Goal: Transaction & Acquisition: Purchase product/service

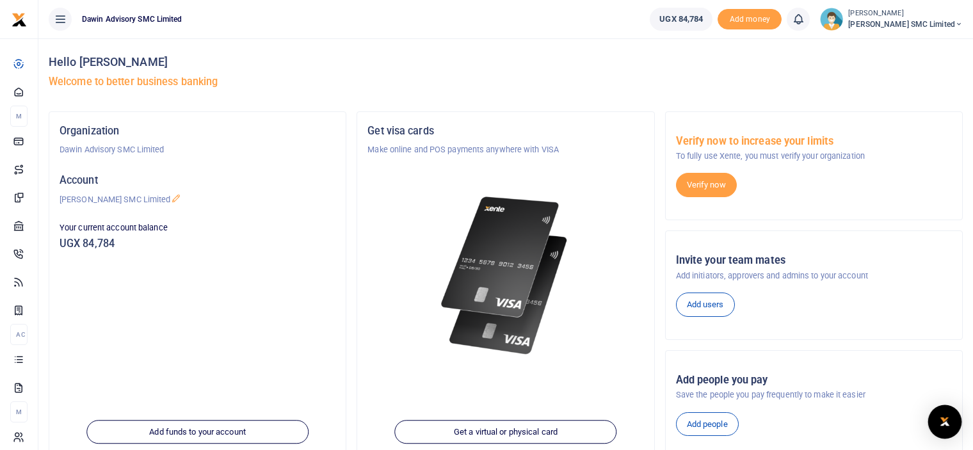
click at [952, 416] on div "Open Intercom Messenger" at bounding box center [946, 422] width 34 height 34
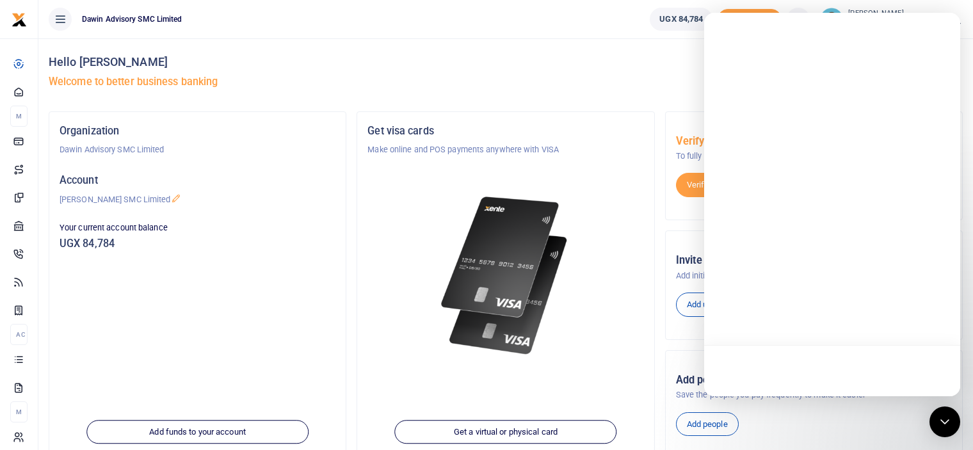
click at [614, 240] on div at bounding box center [506, 260] width 276 height 208
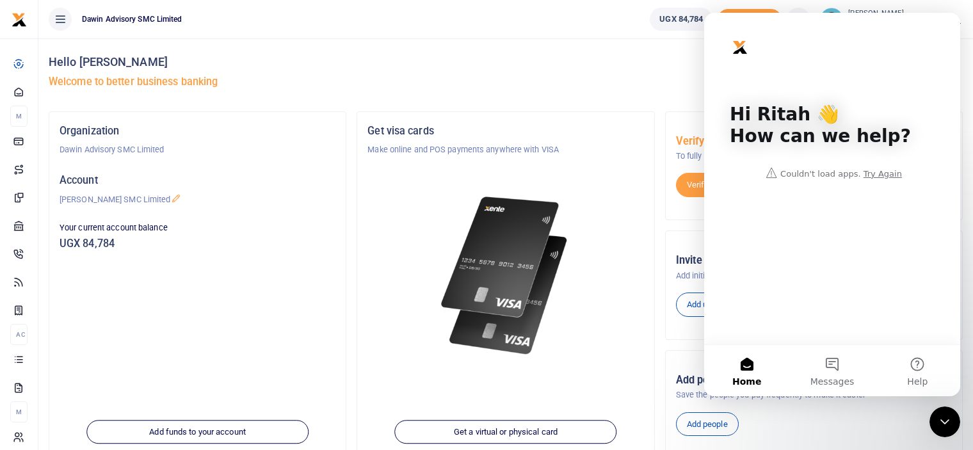
click at [727, 309] on div "Hi Ritah 👋 How can we help? Couldn't load apps. Try Again" at bounding box center [832, 179] width 256 height 332
click at [838, 358] on button "Messages" at bounding box center [832, 370] width 85 height 51
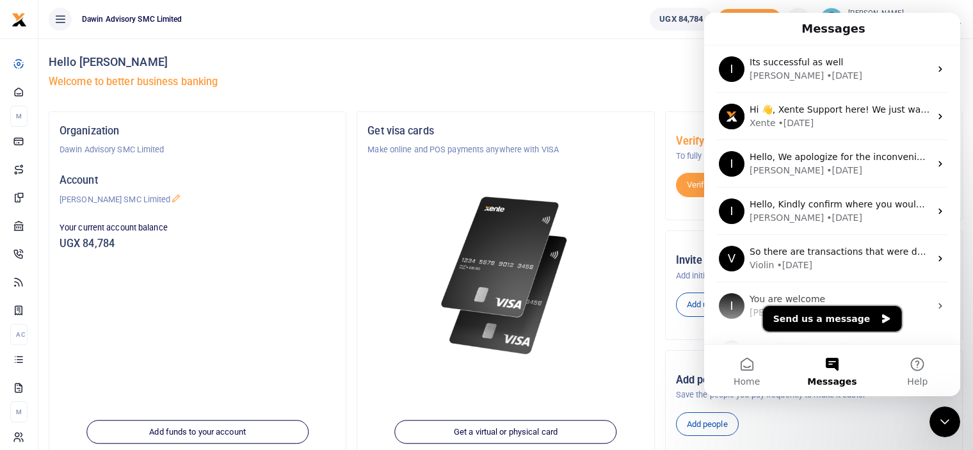
click at [797, 321] on button "Send us a message" at bounding box center [832, 319] width 139 height 26
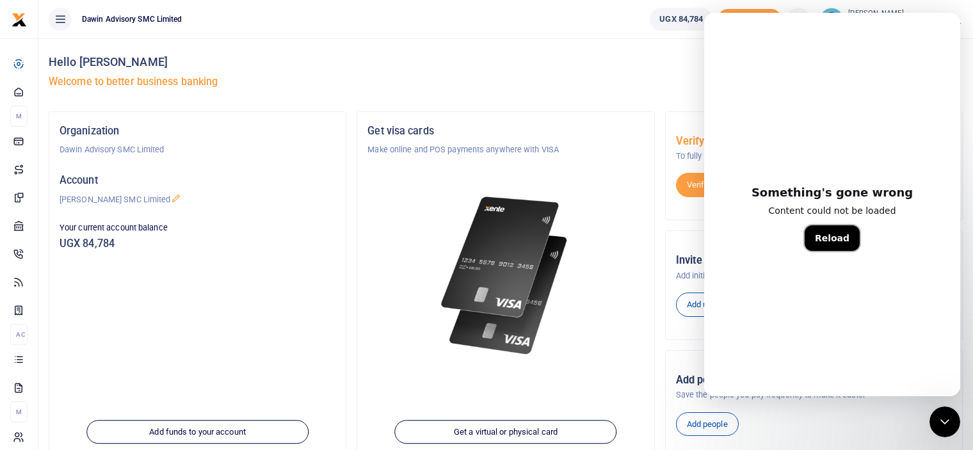
click at [826, 230] on button "Reload" at bounding box center [832, 238] width 55 height 26
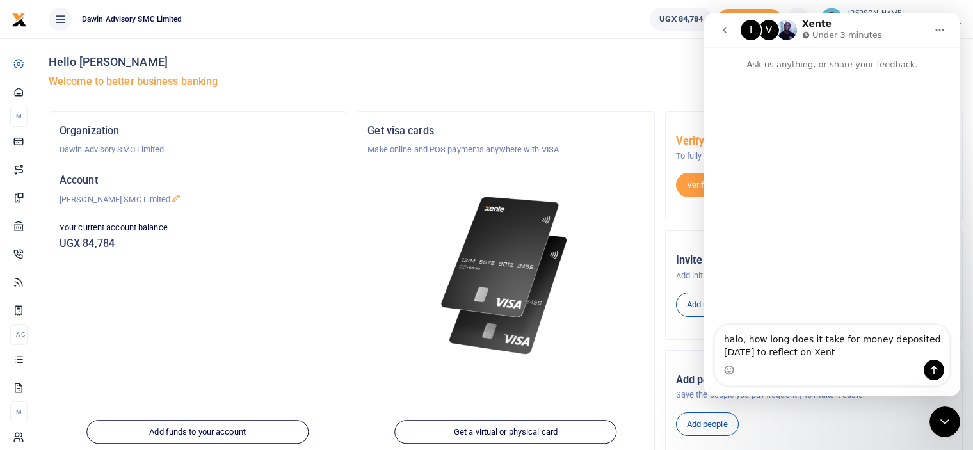
type textarea "halo, how long does it take for money deposited [DATE] to reflect on Xente"
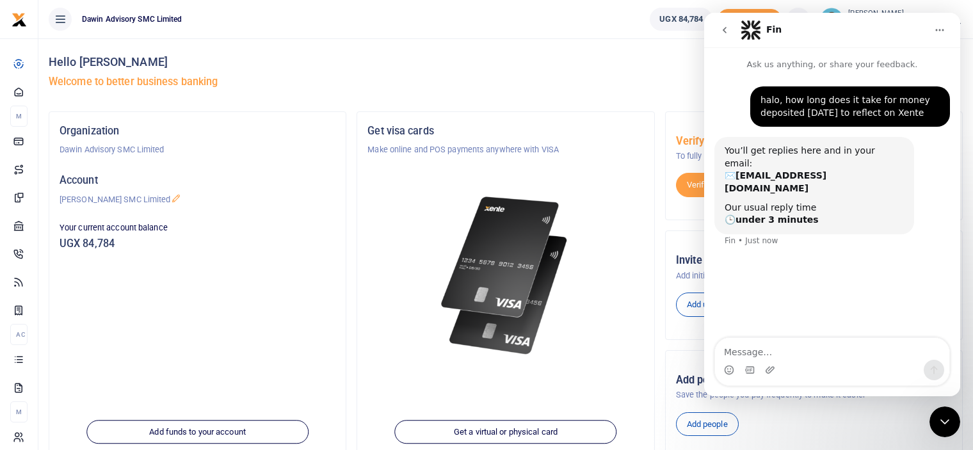
click at [747, 359] on textarea "Message…" at bounding box center [832, 349] width 234 height 22
type textarea "the account number is"
click at [403, 245] on div at bounding box center [506, 260] width 276 height 208
click at [943, 429] on icon "Close Intercom Messenger" at bounding box center [945, 421] width 15 height 15
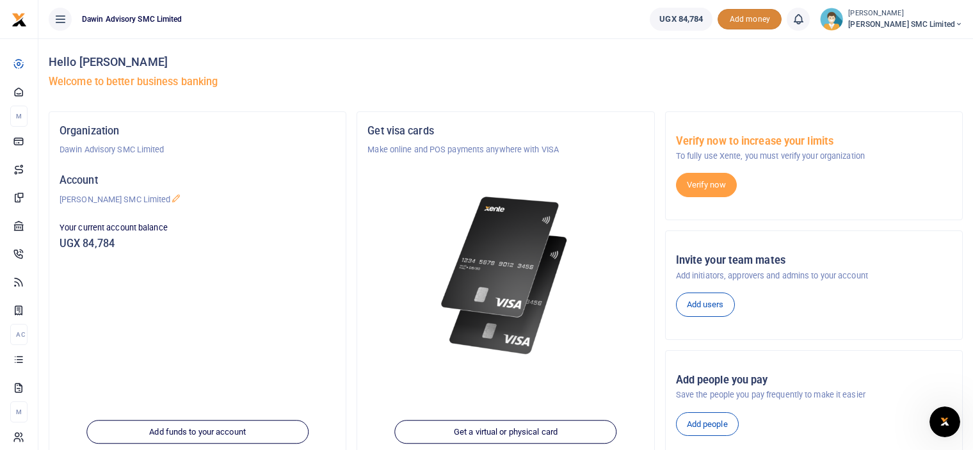
click at [763, 22] on span "Add money" at bounding box center [750, 19] width 64 height 21
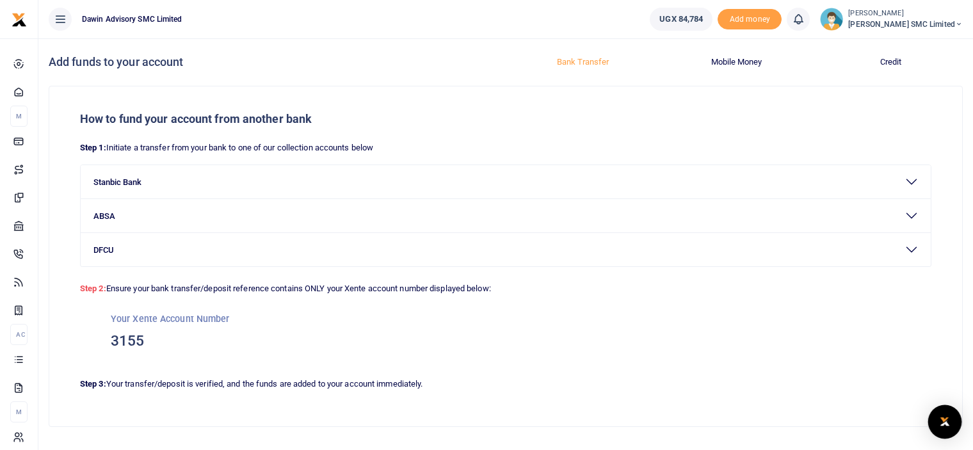
click at [936, 424] on div "Open Intercom Messenger" at bounding box center [946, 422] width 34 height 34
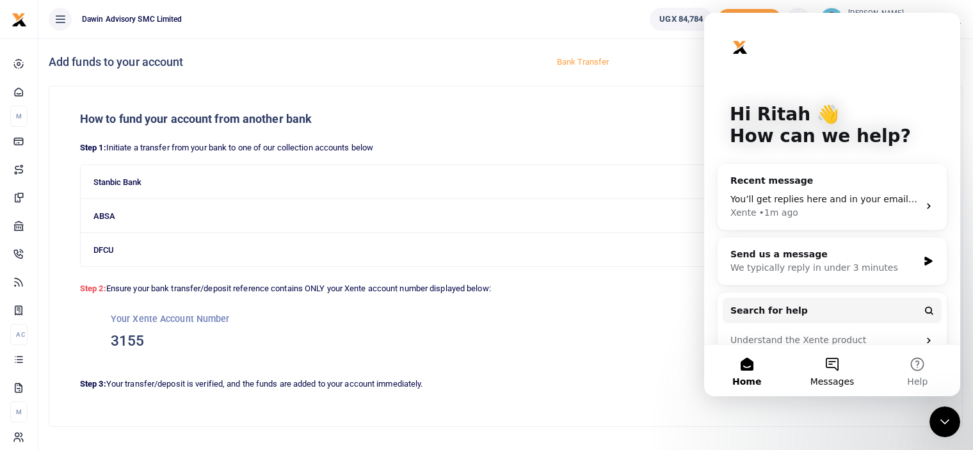
click at [838, 361] on button "Messages" at bounding box center [832, 370] width 85 height 51
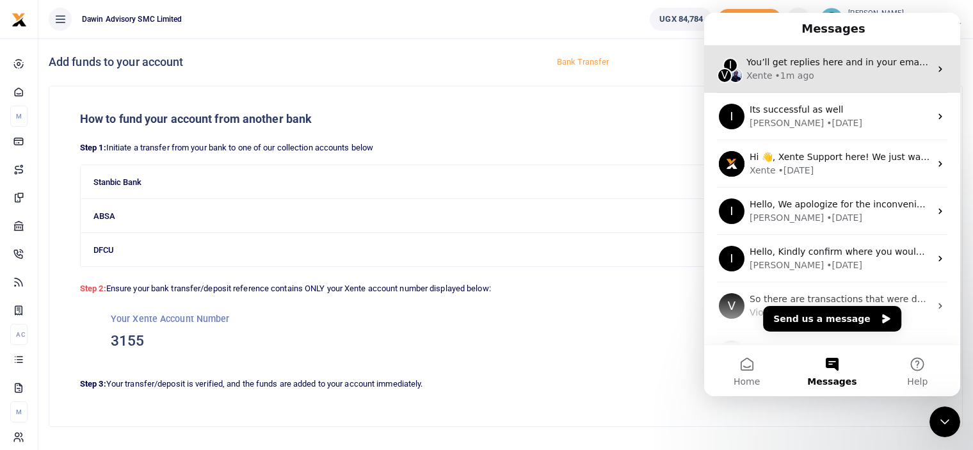
click at [797, 76] on div "• 1m ago" at bounding box center [795, 75] width 39 height 13
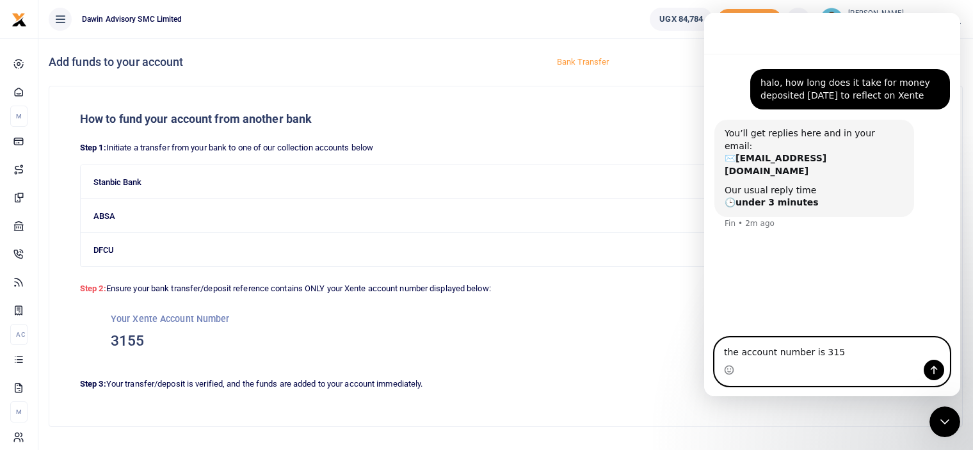
type textarea "the account number is 3155"
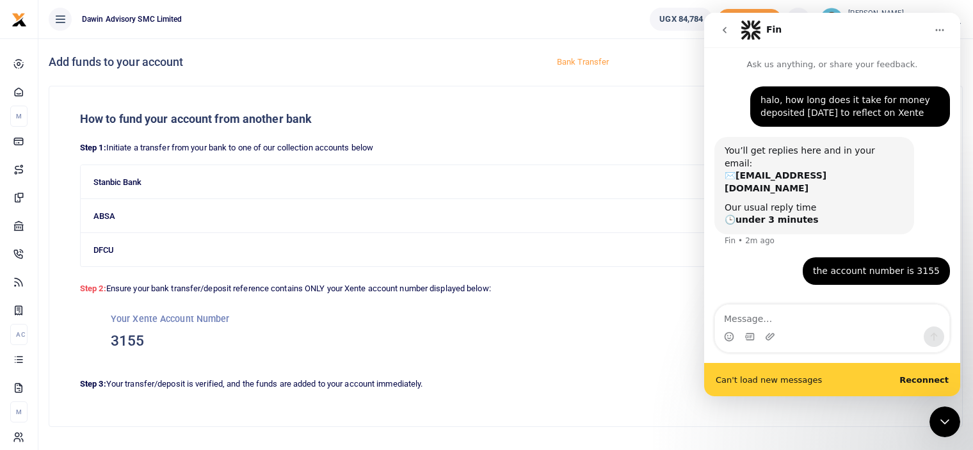
click at [922, 377] on b "Reconnect" at bounding box center [924, 380] width 49 height 10
click at [643, 320] on h5 "Your Xente Account Number" at bounding box center [506, 319] width 790 height 13
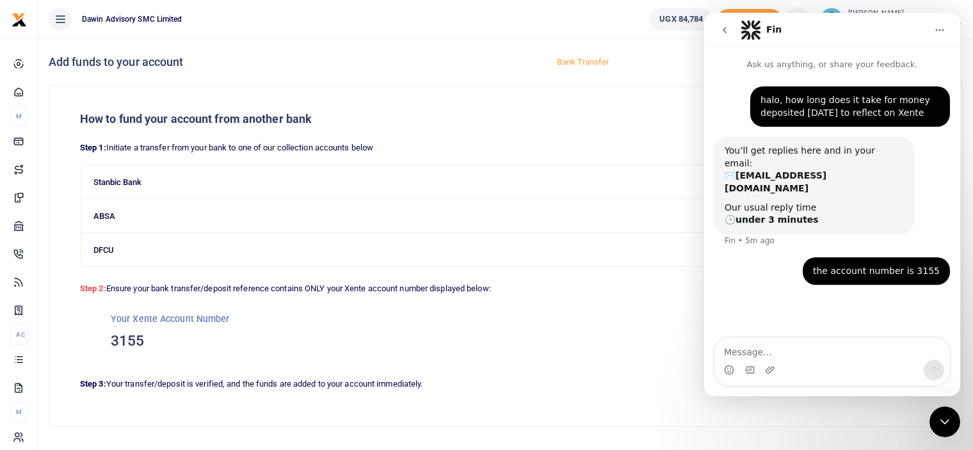
click at [574, 359] on div "Your Xente Account Number 3155" at bounding box center [506, 332] width 852 height 72
click at [629, 110] on div "How to fund your account from another bank Step 1: Initiate a transfer from you…" at bounding box center [505, 256] width 913 height 340
click at [937, 26] on icon "Home" at bounding box center [940, 30] width 10 height 10
click at [655, 124] on h5 "How to fund your account from another bank" at bounding box center [506, 119] width 852 height 14
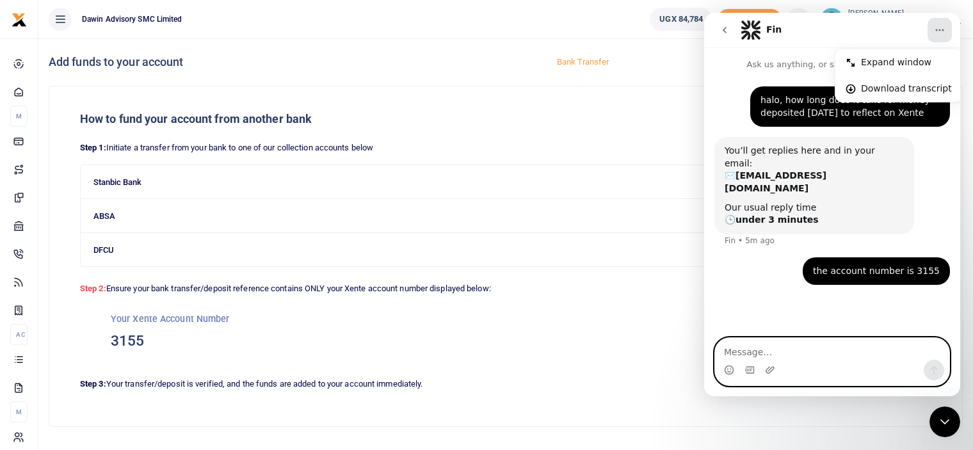
click at [744, 354] on textarea "Message…" at bounding box center [832, 349] width 234 height 22
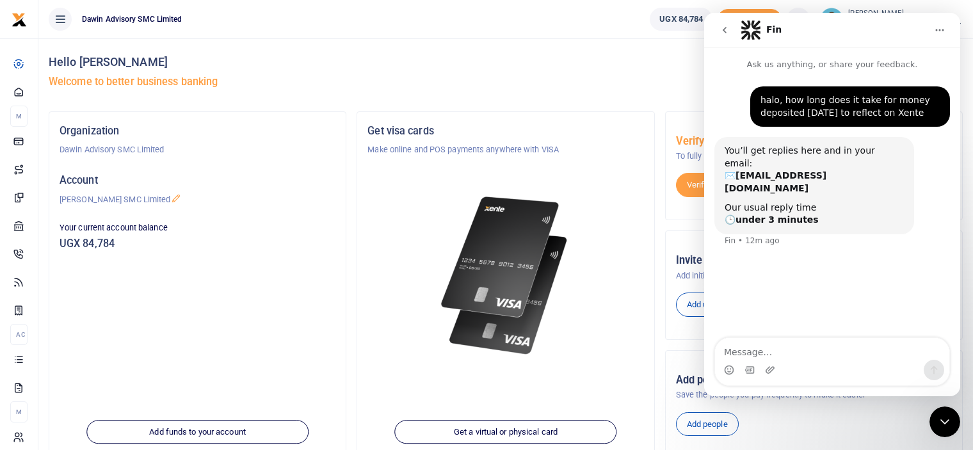
click at [868, 289] on div "halo, how long does it take for money deposited [DATE] to reflect on Xente Rita…" at bounding box center [832, 205] width 256 height 268
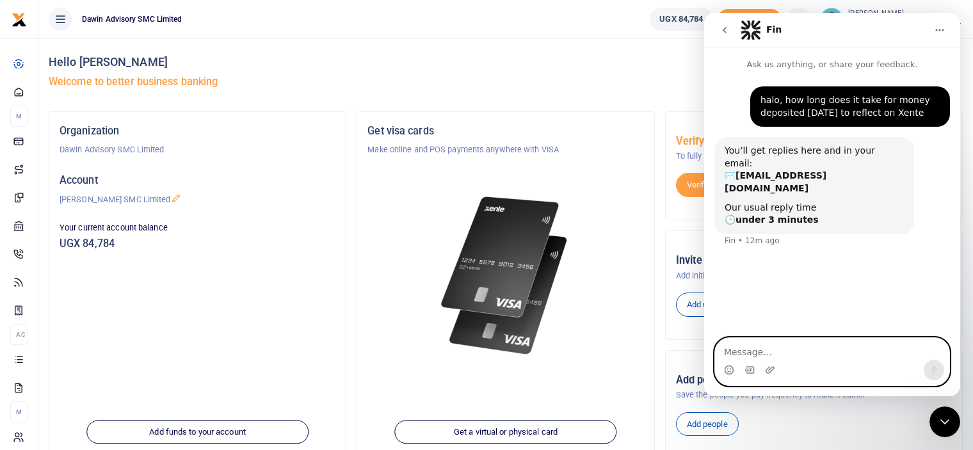
click at [735, 354] on textarea "Message…" at bounding box center [832, 349] width 234 height 22
type textarea "halo"
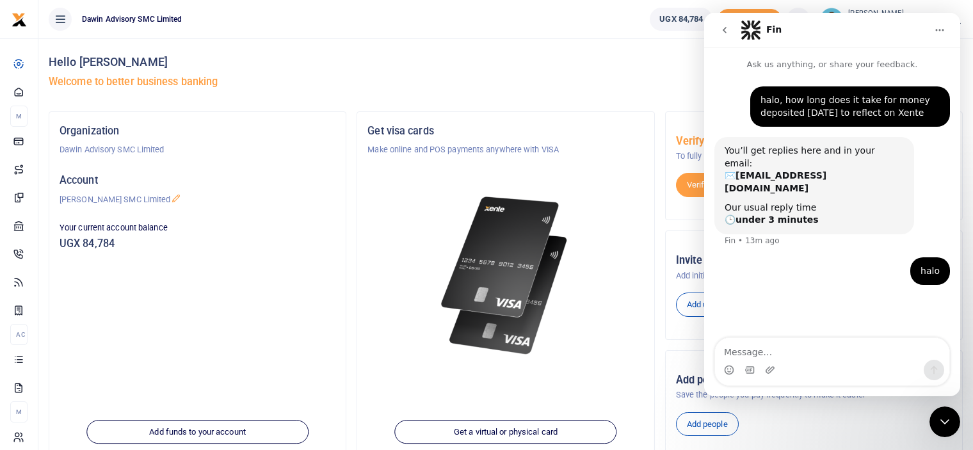
click at [622, 314] on div at bounding box center [506, 260] width 276 height 208
click at [612, 146] on p "Make online and POS payments anywhere with VISA" at bounding box center [506, 149] width 276 height 13
click at [360, 330] on div "Get visa cards Make online and POS payments anywhere with VISA Get a virtual or…" at bounding box center [505, 287] width 297 height 351
click at [528, 341] on img at bounding box center [506, 275] width 138 height 177
click at [725, 35] on button "go back" at bounding box center [725, 30] width 24 height 24
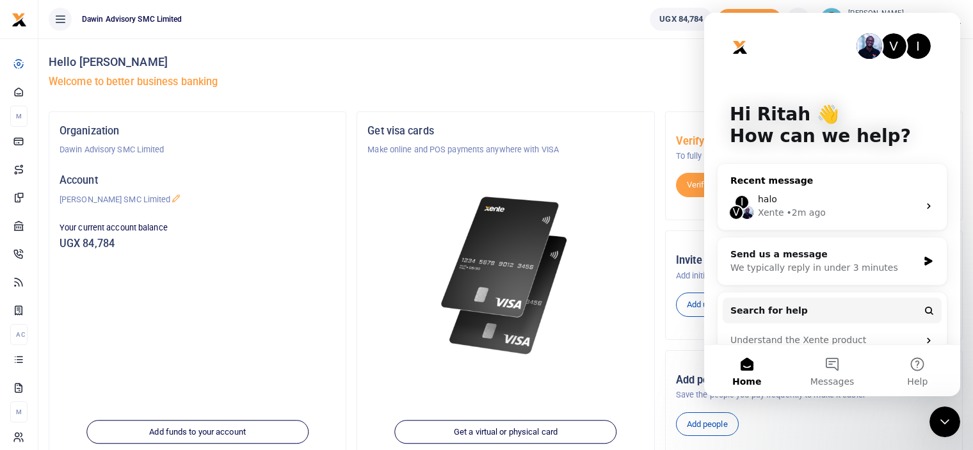
click at [787, 209] on div "• 2m ago" at bounding box center [806, 212] width 39 height 13
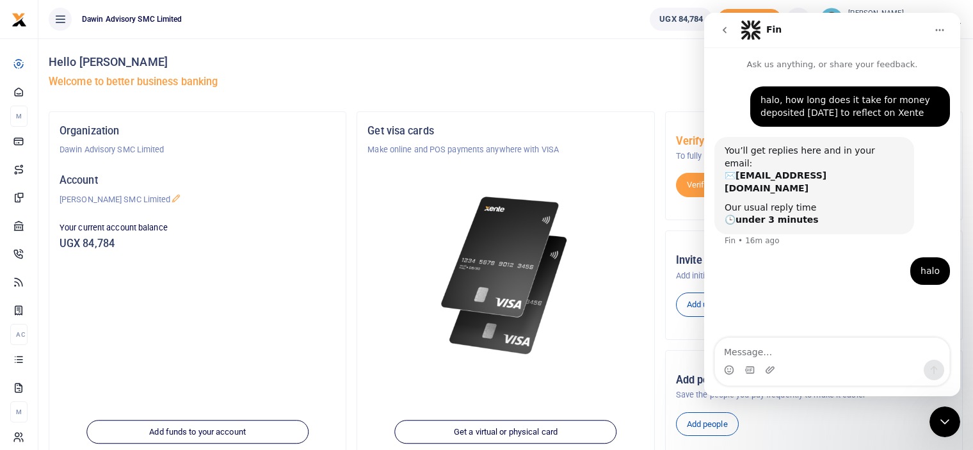
click at [726, 28] on icon "go back" at bounding box center [725, 30] width 4 height 6
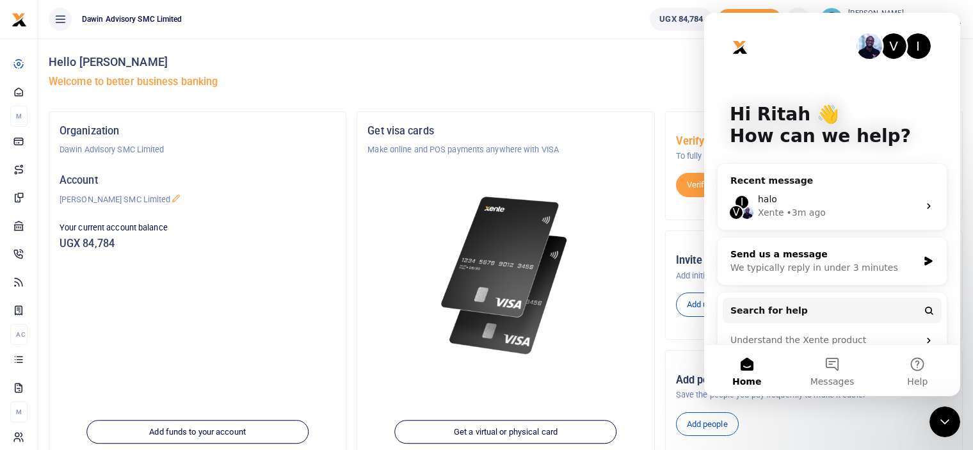
click at [815, 263] on div "We typically reply in under 3 minutes" at bounding box center [825, 267] width 188 height 13
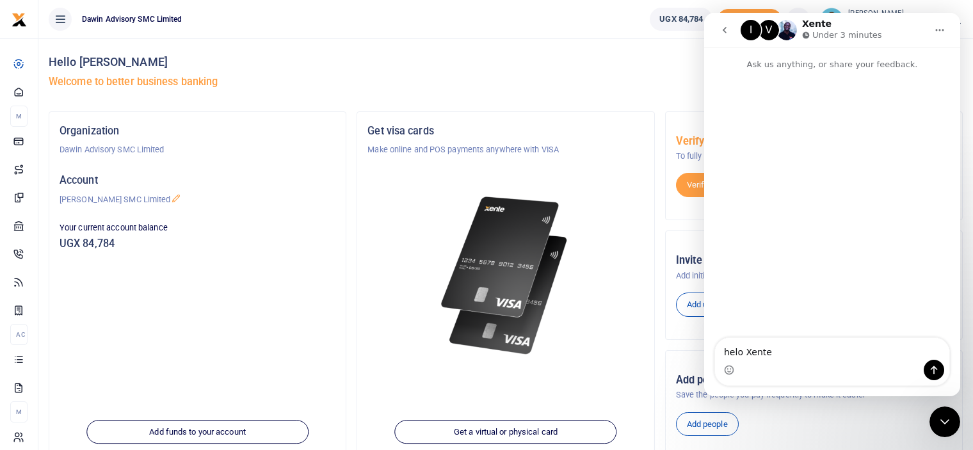
type textarea "helo Xente"
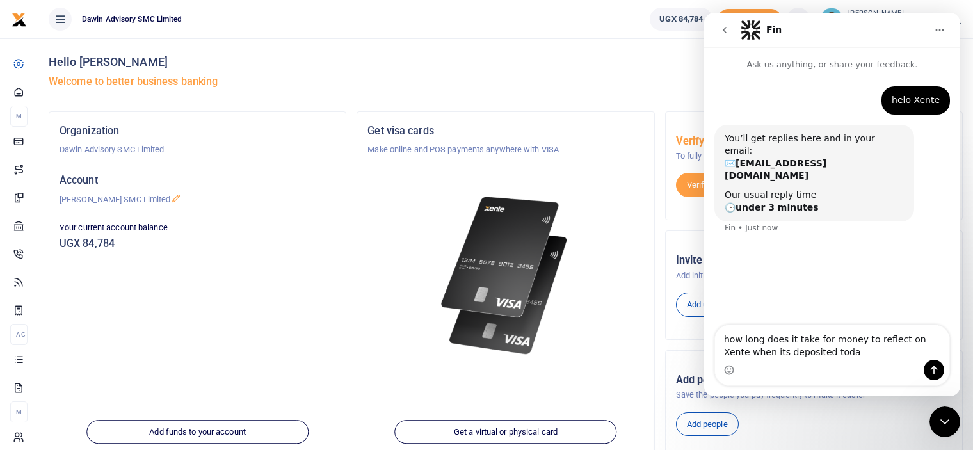
type textarea "how long does it take for money to reflect on Xente when its deposited [DATE]"
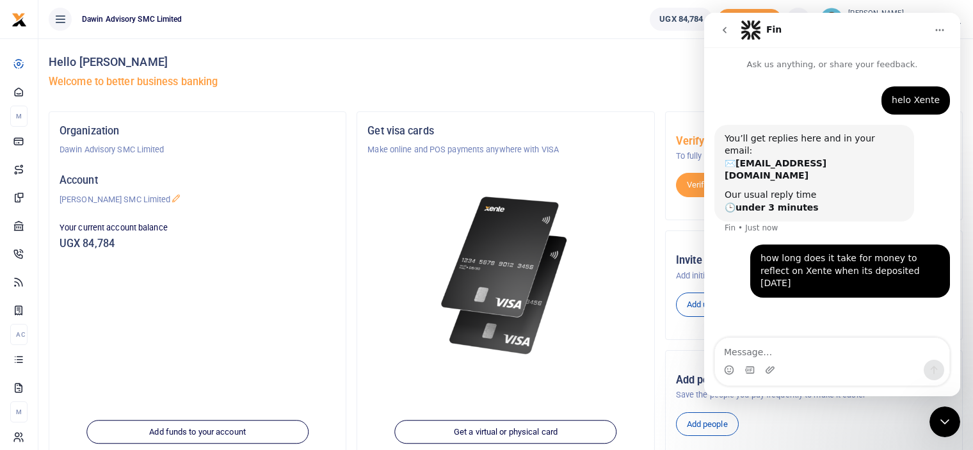
click at [641, 139] on div "Get visa cards Make online and POS payments anywhere with VISA" at bounding box center [505, 251] width 286 height 258
click at [726, 20] on button "go back" at bounding box center [725, 30] width 24 height 24
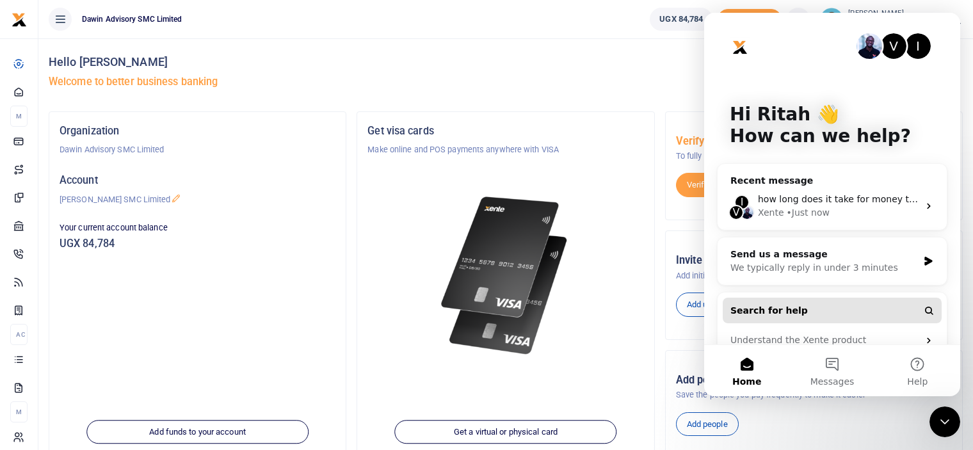
click at [877, 309] on button "Search for help" at bounding box center [832, 311] width 219 height 26
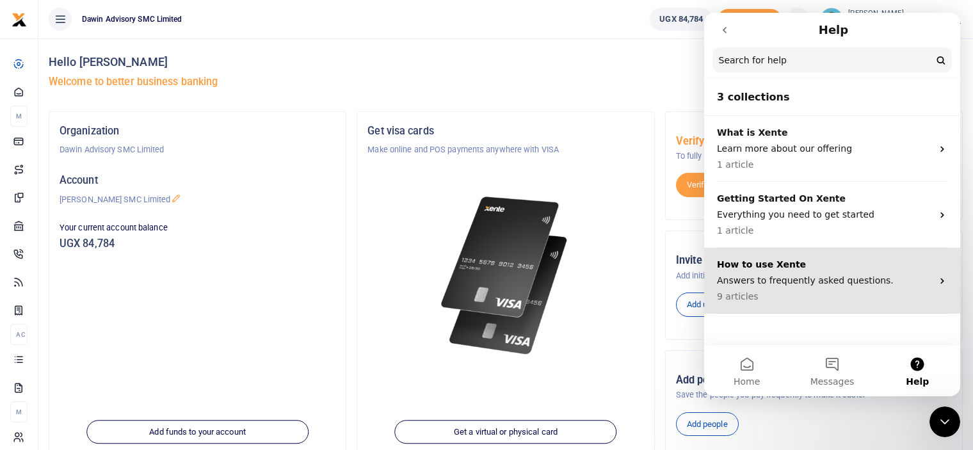
click at [821, 279] on p "Answers to frequently asked questions." at bounding box center [824, 280] width 215 height 13
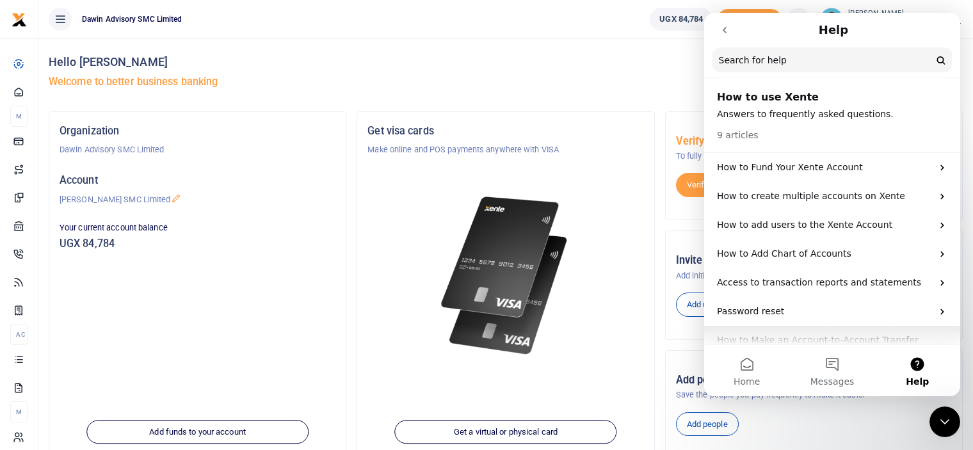
click at [953, 337] on div "How to Make an Account-to-Account Transfer on Xente" at bounding box center [832, 347] width 256 height 42
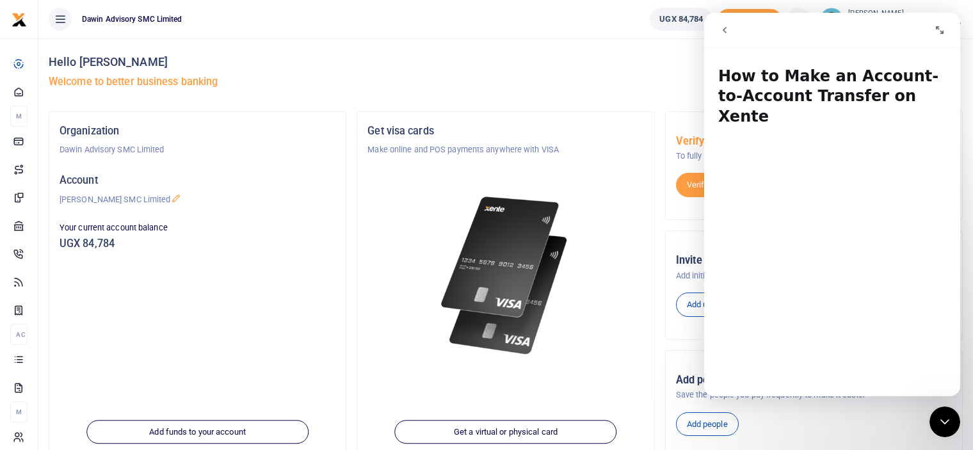
click at [768, 56] on h1 "How to Make an Account-to-Account Transfer on Xente" at bounding box center [832, 92] width 256 height 76
click at [722, 33] on icon "go back" at bounding box center [725, 30] width 10 height 10
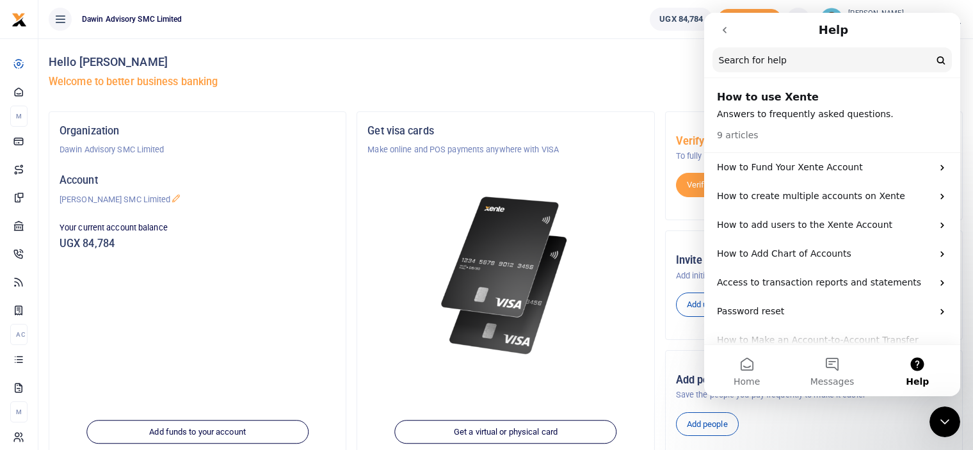
click at [631, 92] on div "Hello Ritah Nanteza Welcome to better business banking" at bounding box center [506, 74] width 915 height 73
click at [672, 47] on div "Hello Ritah Nanteza Welcome to better business banking" at bounding box center [506, 74] width 915 height 73
click at [723, 29] on icon "go back" at bounding box center [725, 30] width 10 height 10
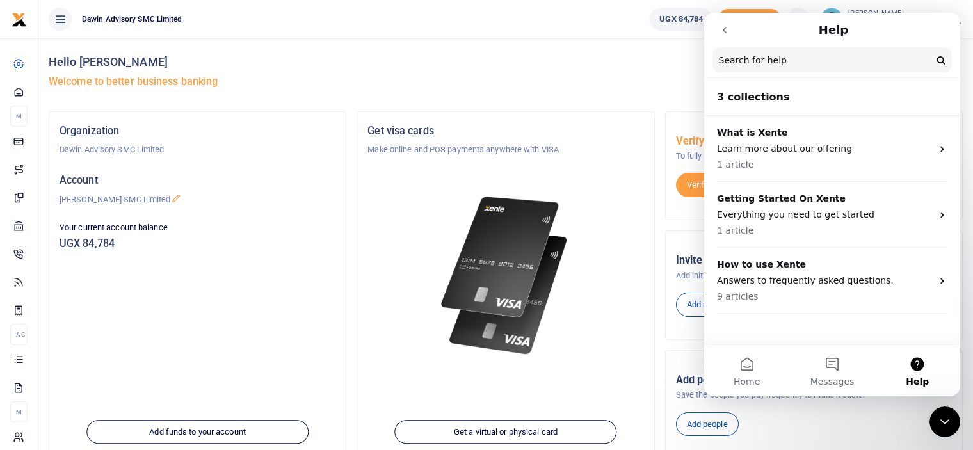
click at [723, 29] on icon "go back" at bounding box center [725, 30] width 10 height 10
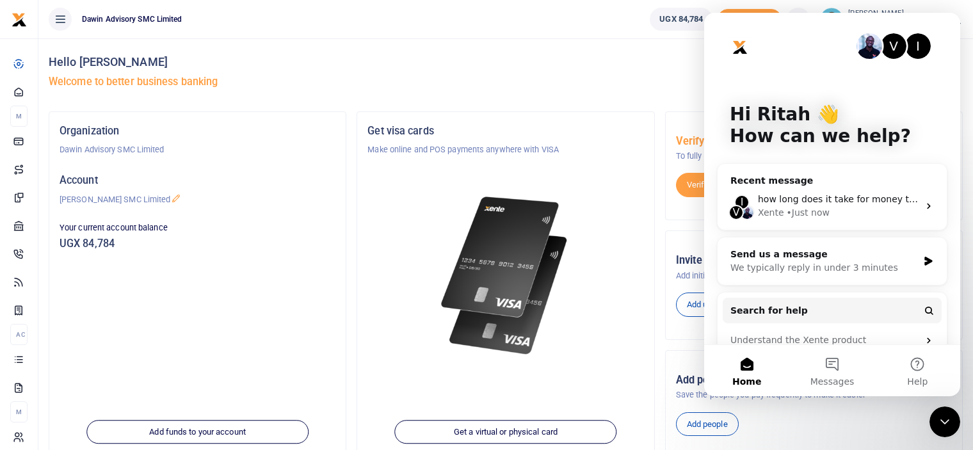
click at [723, 29] on div "V I Hi Ritah 👋 How can we help?" at bounding box center [832, 128] width 231 height 231
click at [644, 93] on div "Hello Ritah Nanteza Welcome to better business banking" at bounding box center [506, 74] width 915 height 73
click at [787, 207] on div "• 1m ago" at bounding box center [806, 212] width 39 height 13
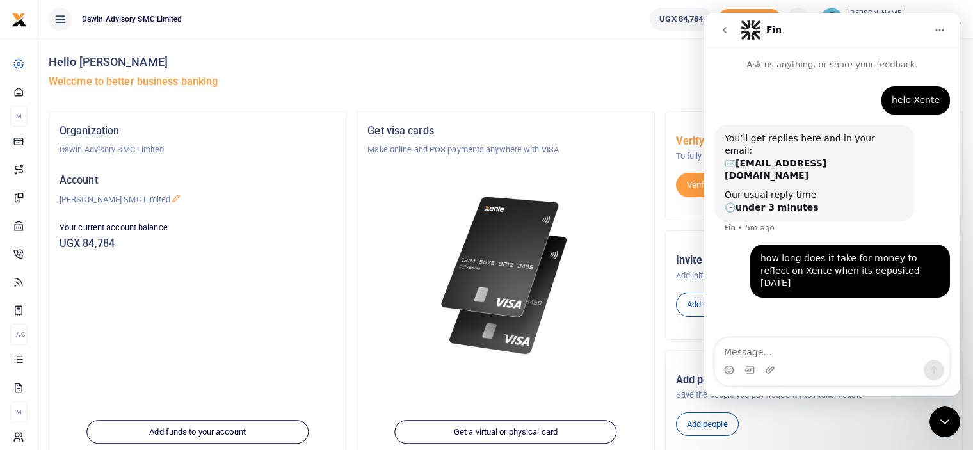
click at [723, 26] on icon "go back" at bounding box center [725, 30] width 10 height 10
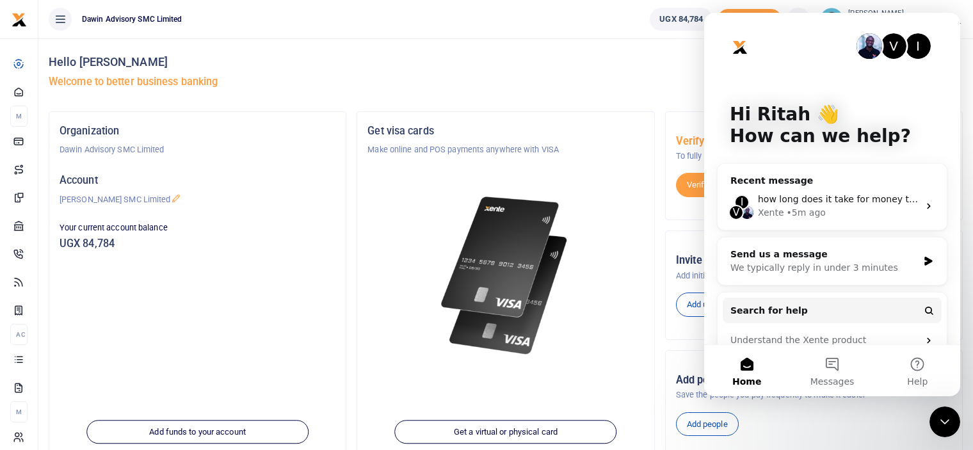
scroll to position [19, 0]
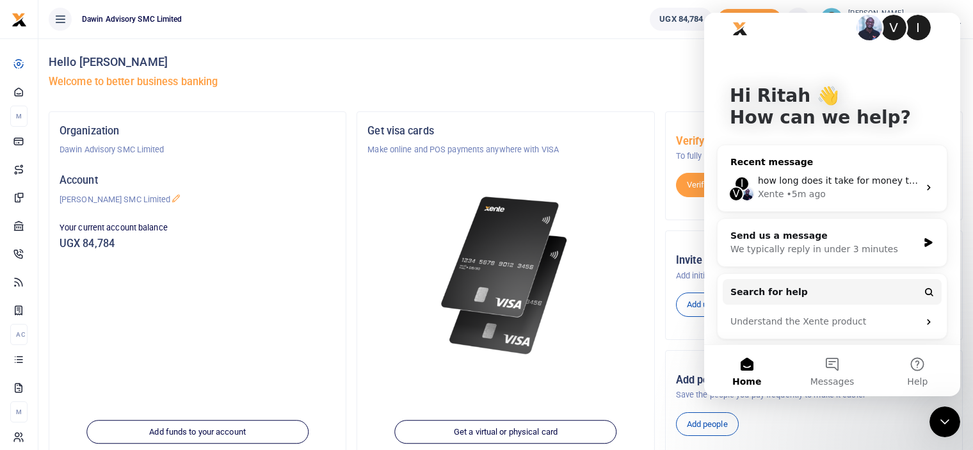
click at [744, 181] on div "I" at bounding box center [742, 183] width 15 height 15
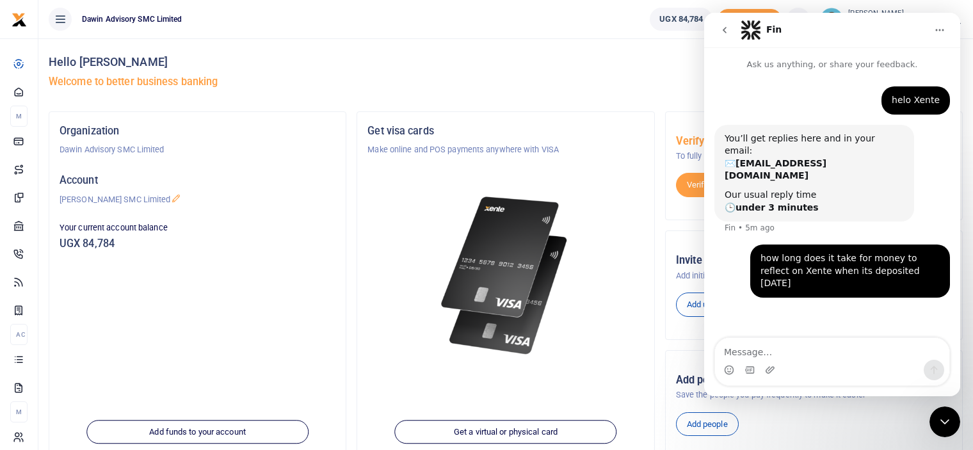
click at [916, 77] on div "helo Xente Ritah • 6m ago You’ll get replies here and in your email: ✉️ ritah@d…" at bounding box center [832, 192] width 256 height 242
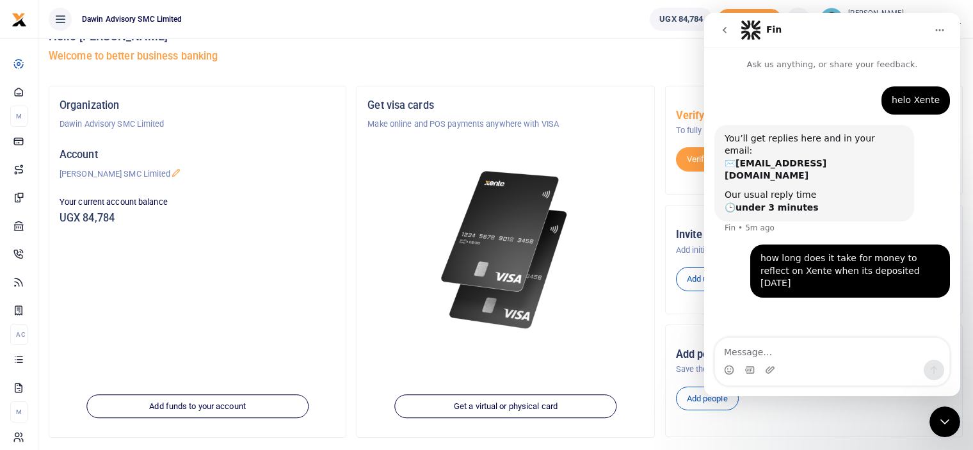
scroll to position [51, 0]
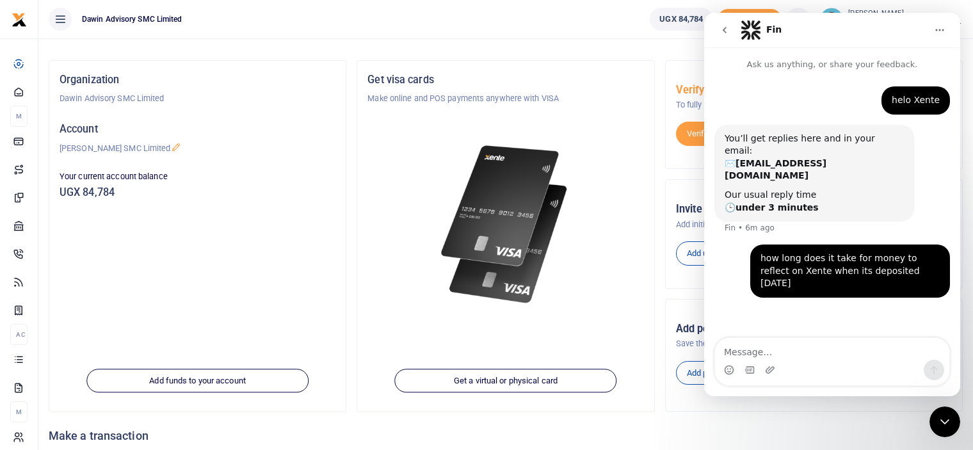
click at [610, 48] on div "Hello Ritah Nanteza Welcome to better business banking" at bounding box center [506, 23] width 915 height 73
click at [643, 225] on div at bounding box center [506, 209] width 276 height 208
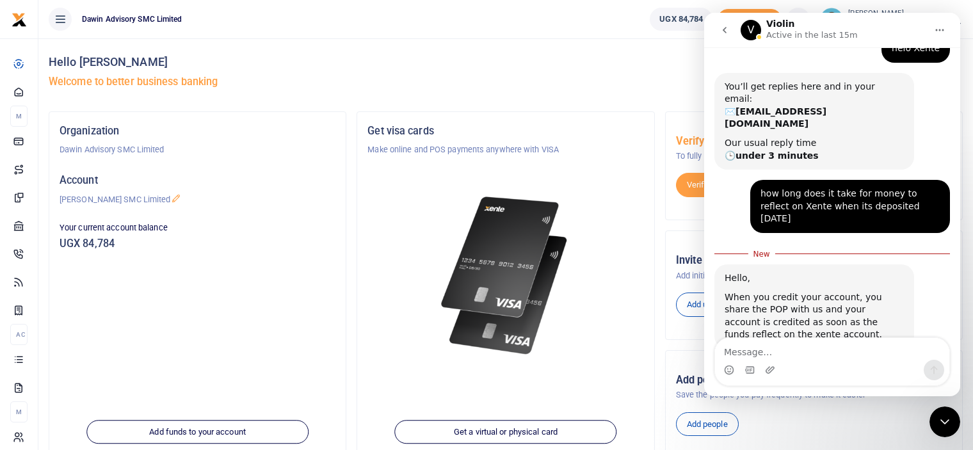
scroll to position [51, 0]
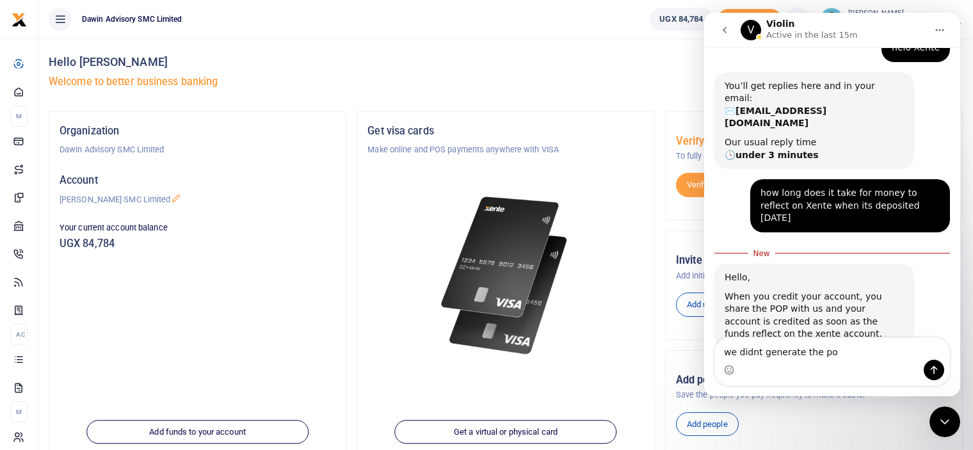
type textarea "we didnt generate the pop"
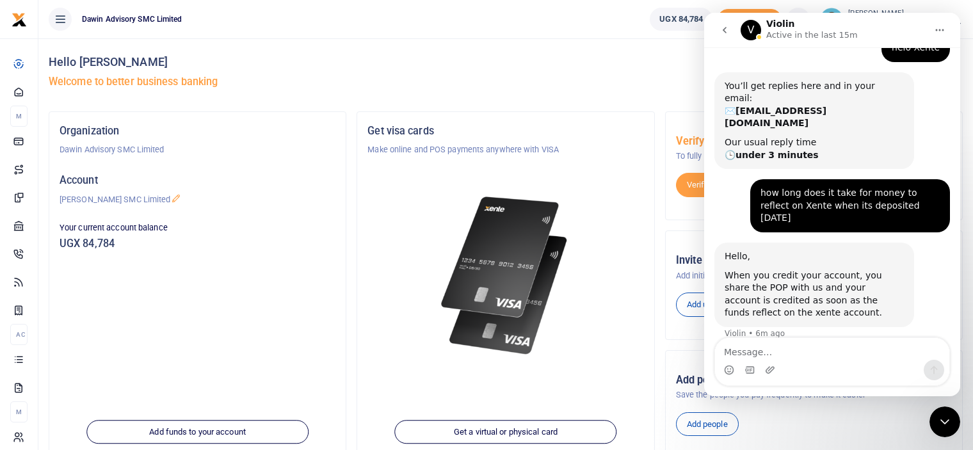
scroll to position [69, 0]
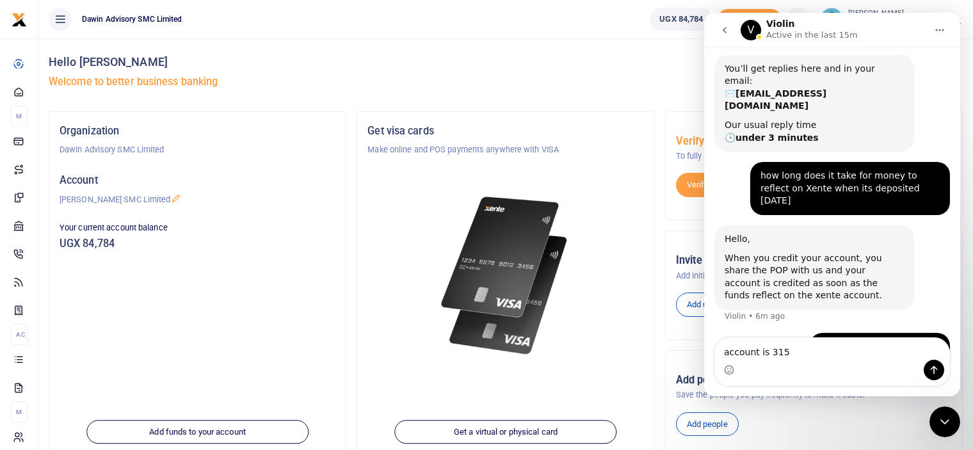
type textarea "account is 3155"
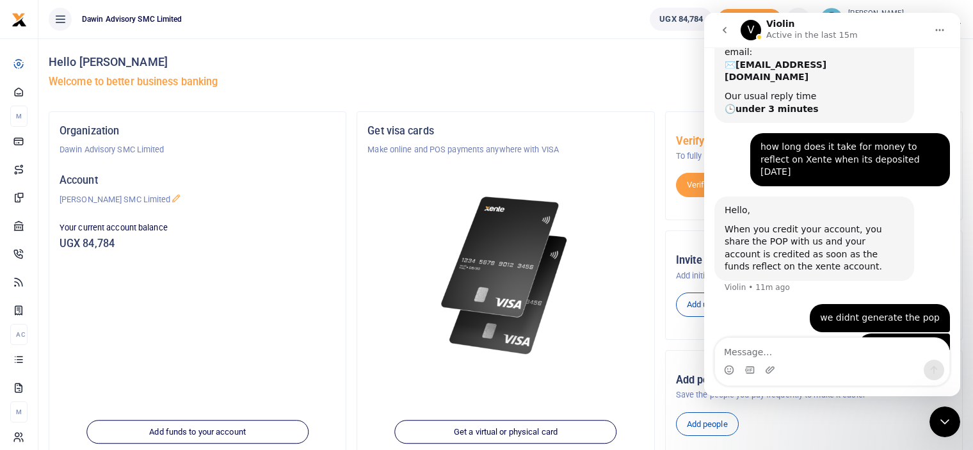
click at [594, 328] on div at bounding box center [506, 260] width 276 height 208
click at [721, 29] on icon "go back" at bounding box center [725, 30] width 10 height 10
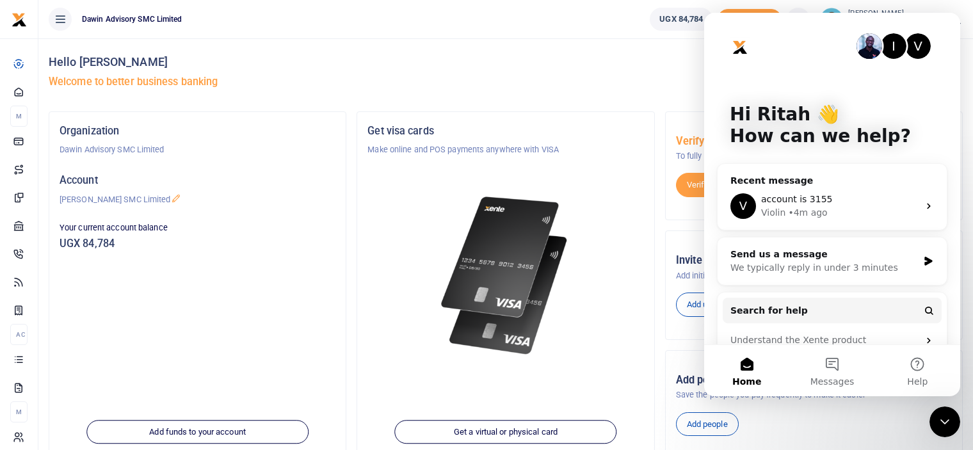
scroll to position [0, 0]
click at [639, 384] on div "Get visa cards Make online and POS payments anywhere with VISA" at bounding box center [505, 258] width 286 height 273
click at [864, 43] on img "Intercom messenger" at bounding box center [870, 46] width 26 height 26
click at [889, 44] on div "I" at bounding box center [894, 46] width 26 height 26
click at [857, 48] on img "Intercom messenger" at bounding box center [870, 46] width 26 height 26
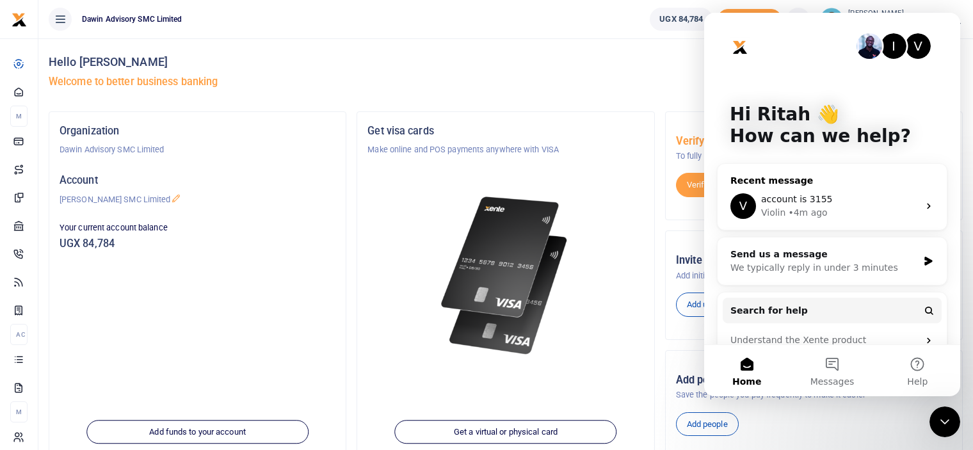
click at [792, 207] on div "• 4m ago" at bounding box center [807, 212] width 39 height 13
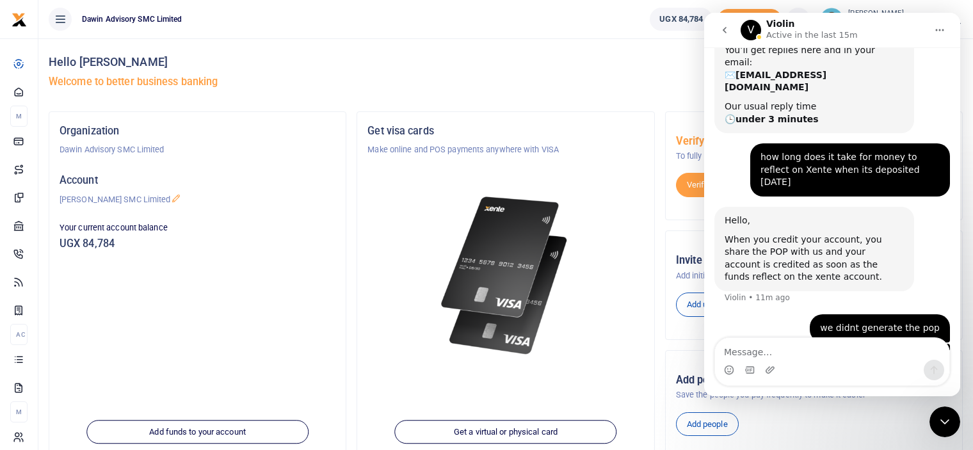
scroll to position [97, 0]
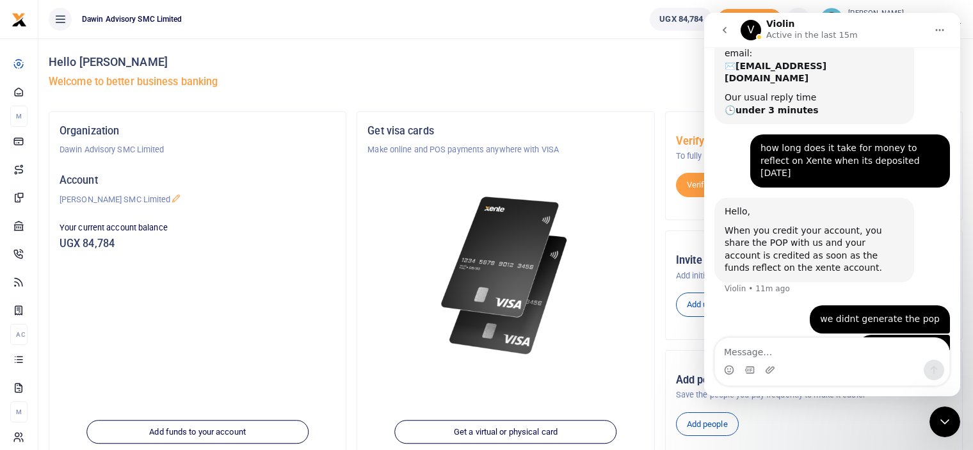
click at [760, 345] on textarea "Message…" at bounding box center [832, 349] width 234 height 22
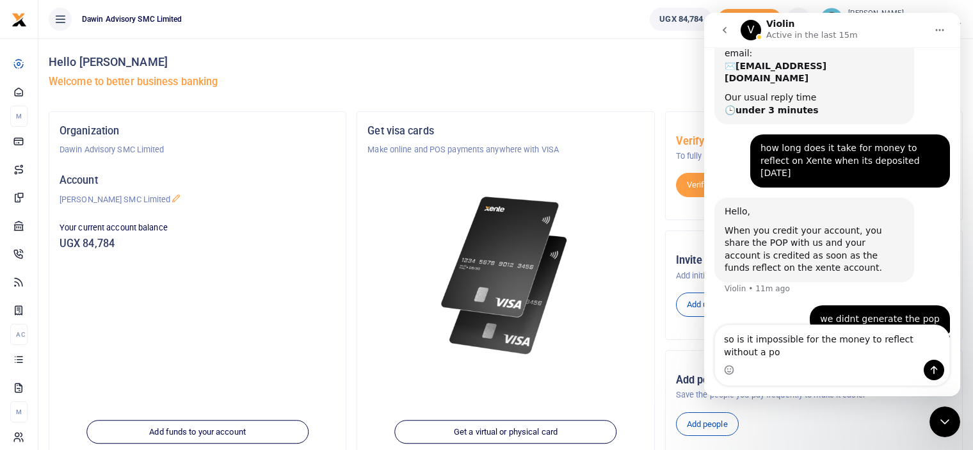
type textarea "so is it impossible for the money to reflect without a pop"
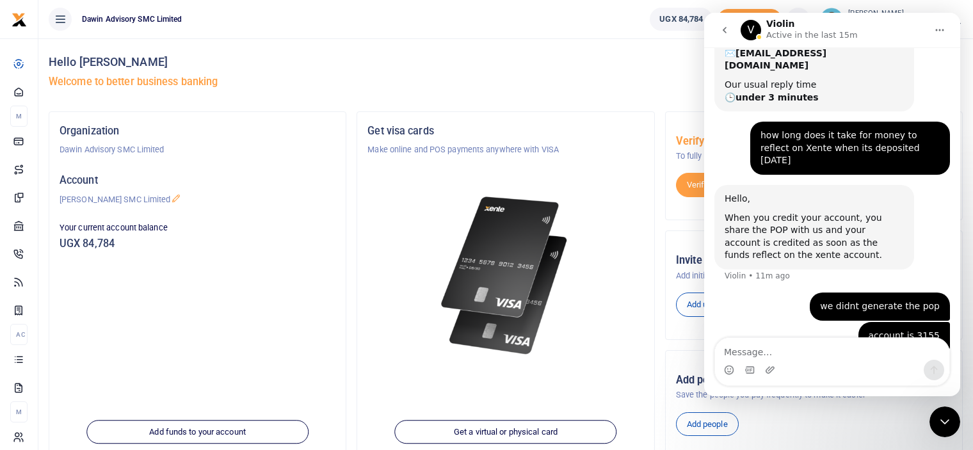
scroll to position [140, 0]
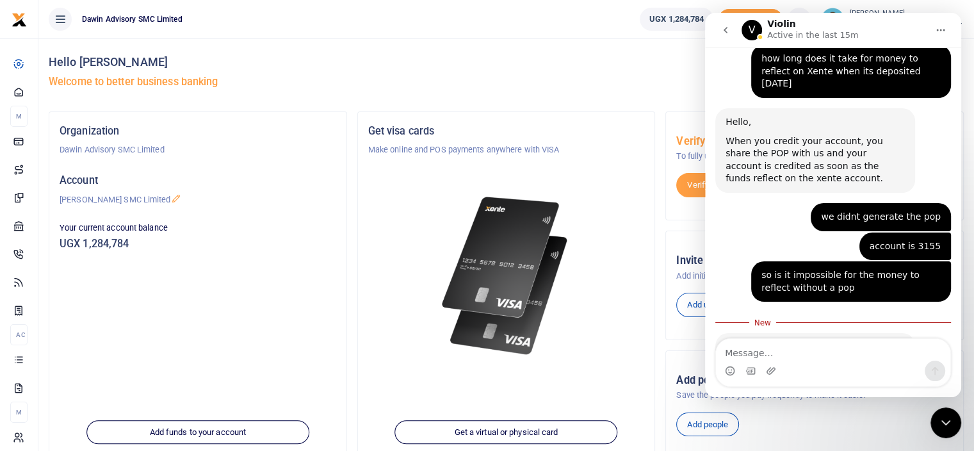
scroll to position [211, 0]
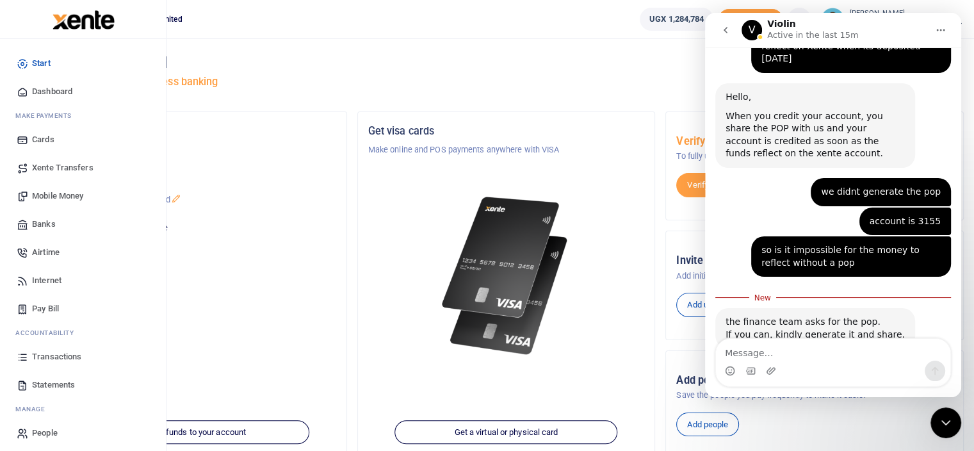
click at [74, 190] on span "Mobile Money" at bounding box center [57, 196] width 51 height 13
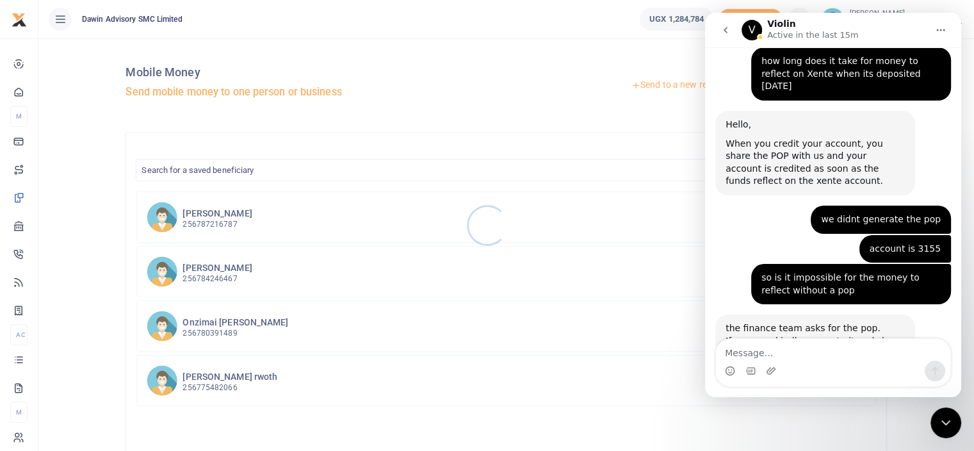
scroll to position [190, 0]
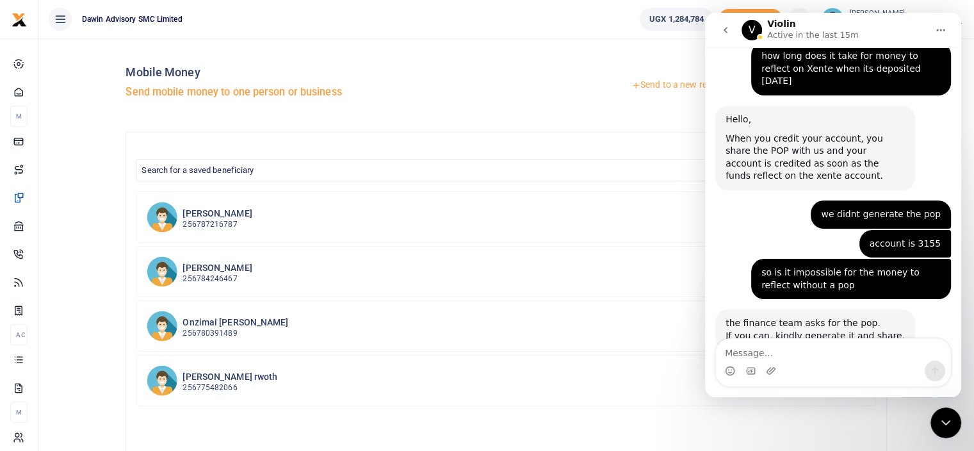
click at [655, 81] on link "Send to a new recipient" at bounding box center [682, 85] width 167 height 23
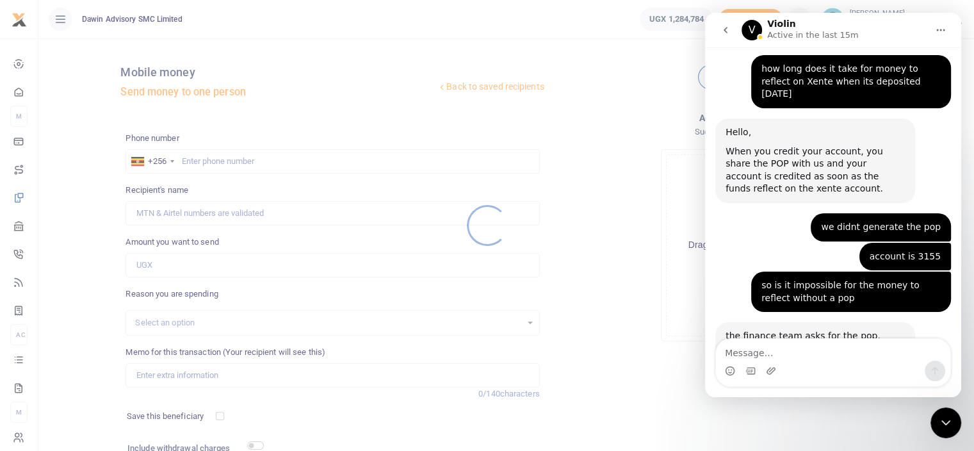
scroll to position [190, 0]
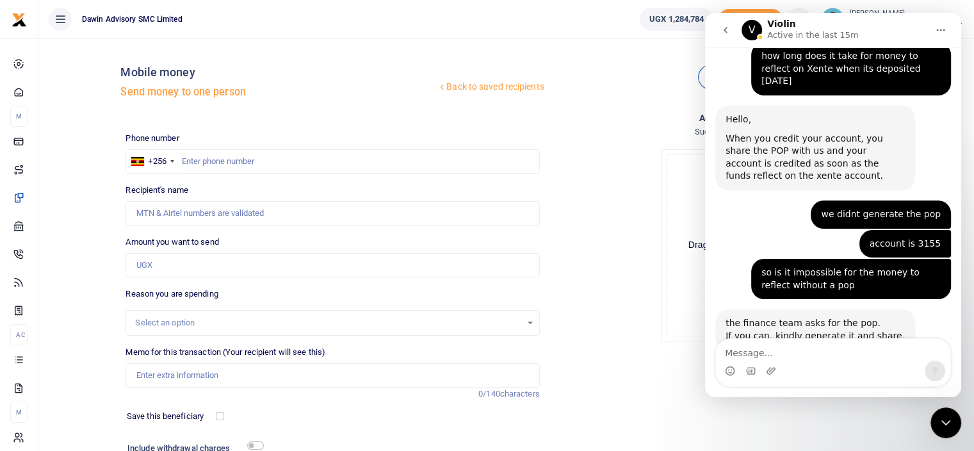
click at [943, 419] on icon "Close Intercom Messenger" at bounding box center [945, 422] width 15 height 15
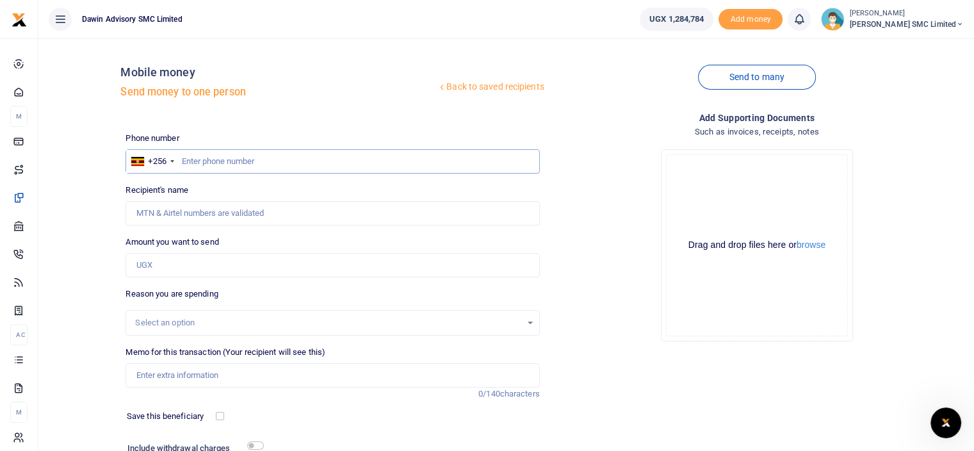
click at [199, 161] on input "text" at bounding box center [333, 161] width 414 height 24
type input "755482066"
type input "Oliver Naigaga"
click at [179, 263] on input "Amount you want to send" at bounding box center [333, 265] width 414 height 24
click at [188, 161] on input "755482066" at bounding box center [333, 161] width 414 height 24
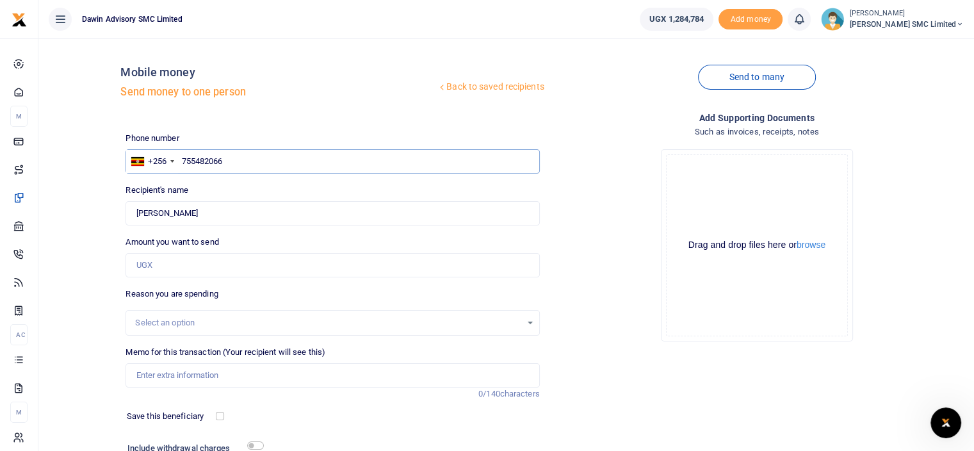
type input "7755482066"
click at [197, 160] on input "7755482066" at bounding box center [333, 161] width 414 height 24
type input "775482066"
type input "[PERSON_NAME]"
type input "775482066"
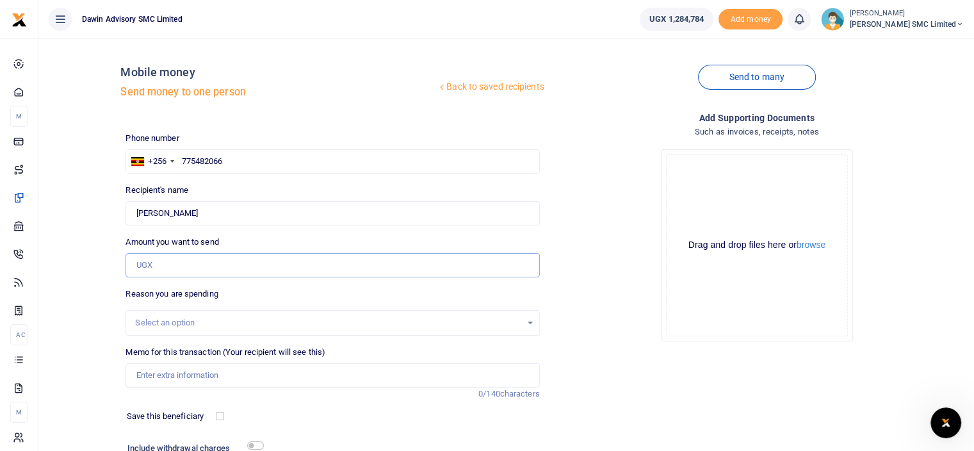
click at [179, 259] on input "Amount you want to send" at bounding box center [333, 265] width 414 height 24
type input "360,000"
click at [590, 323] on div "Drop your files here Drag and drop files here or browse Powered by Uppy" at bounding box center [757, 245] width 414 height 213
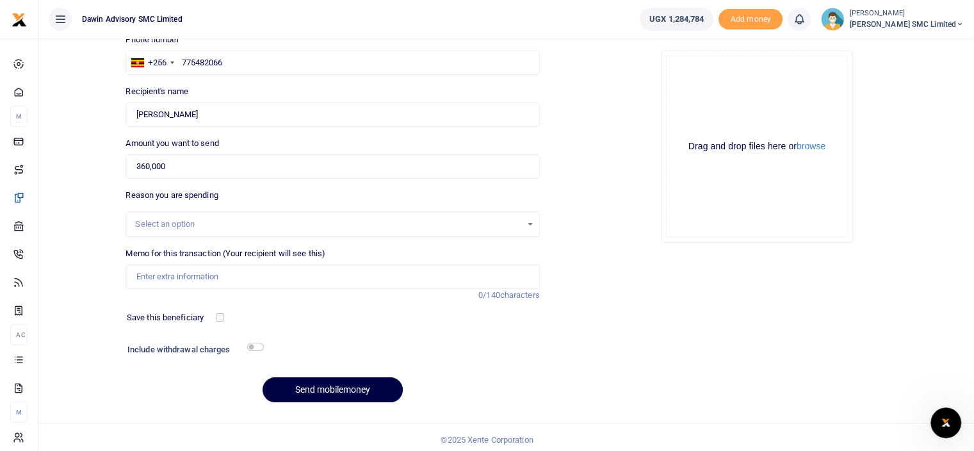
scroll to position [103, 0]
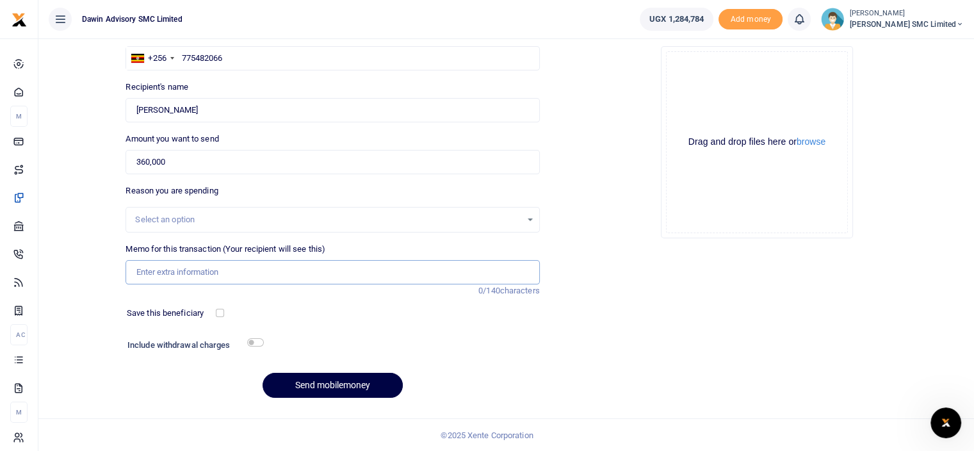
click at [184, 273] on input "Memo for this transaction (Your recipient will see this)" at bounding box center [333, 272] width 414 height 24
click at [261, 267] on input "Being payment for October salary" at bounding box center [333, 272] width 414 height 24
type input "Being payment for Timber and transport bill DWF0018"
click at [250, 340] on input "checkbox" at bounding box center [255, 342] width 17 height 8
checkbox input "true"
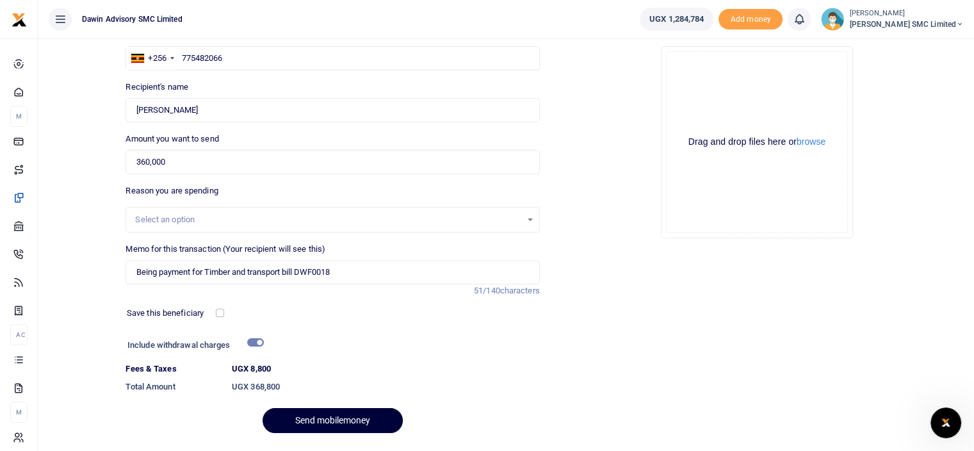
click at [318, 413] on button "Send mobilemoney" at bounding box center [333, 420] width 140 height 25
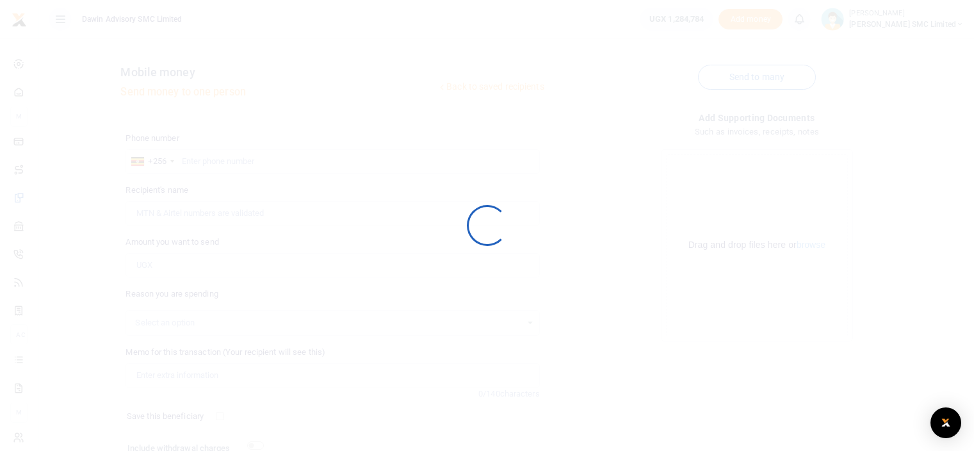
scroll to position [103, 0]
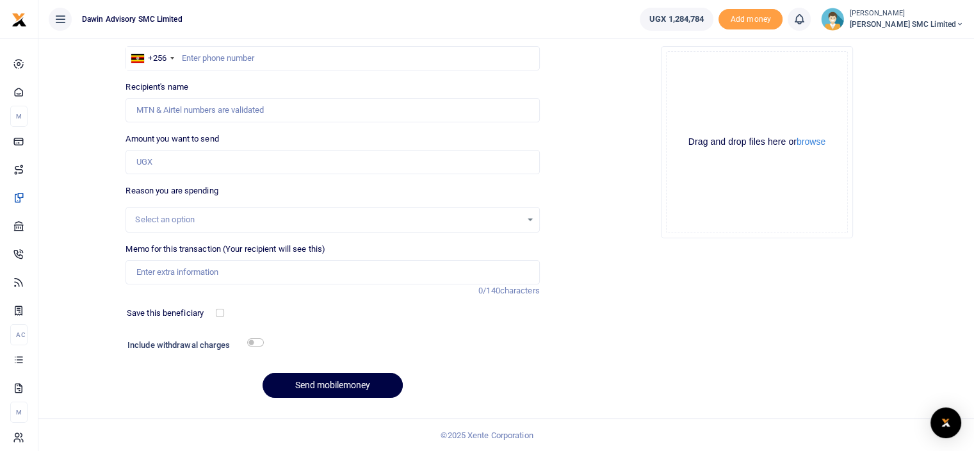
click at [557, 134] on div "Drop your files here Drag and drop files here or browse Powered by Uppy" at bounding box center [757, 142] width 414 height 213
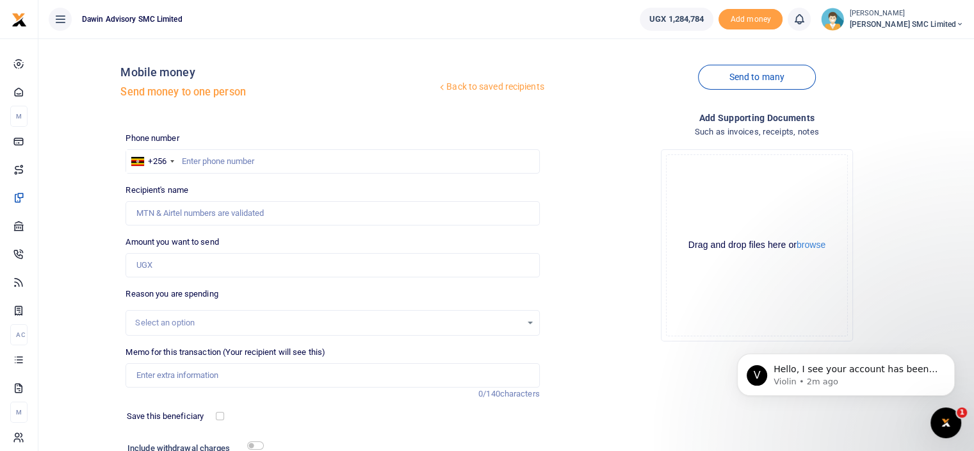
scroll to position [0, 0]
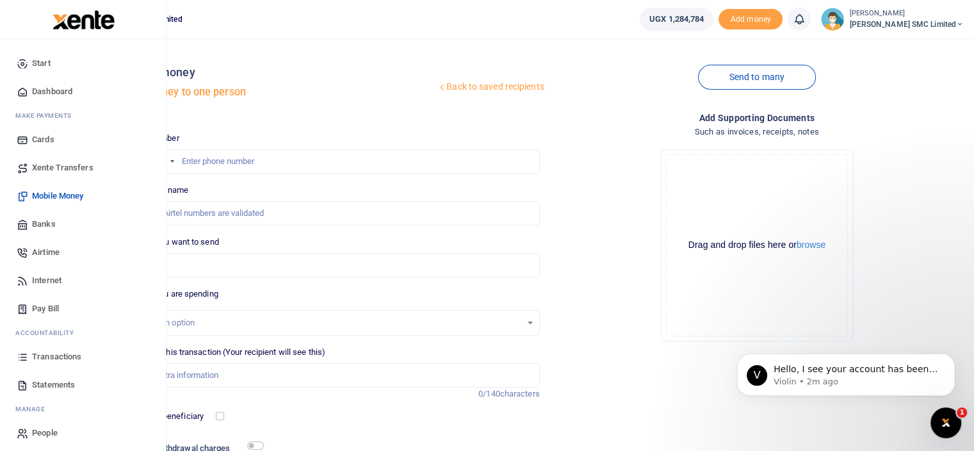
click at [47, 346] on link "Transactions" at bounding box center [82, 357] width 145 height 28
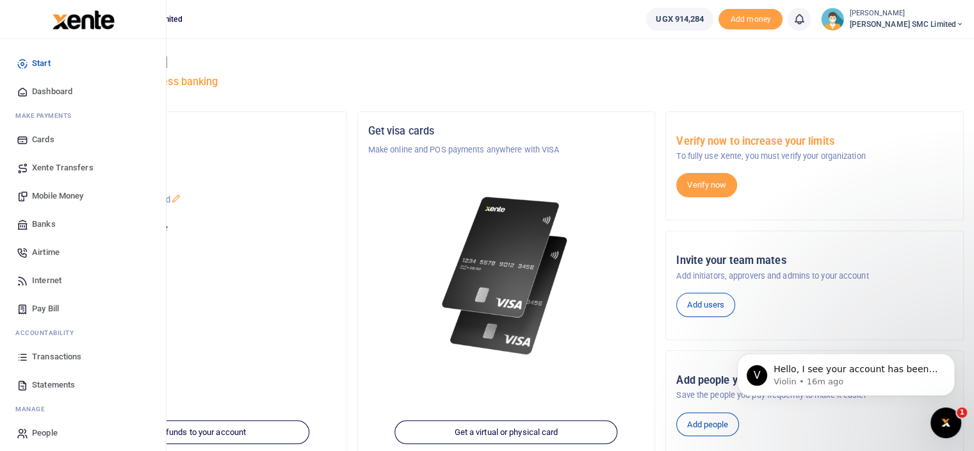
click at [76, 192] on span "Mobile Money" at bounding box center [57, 196] width 51 height 13
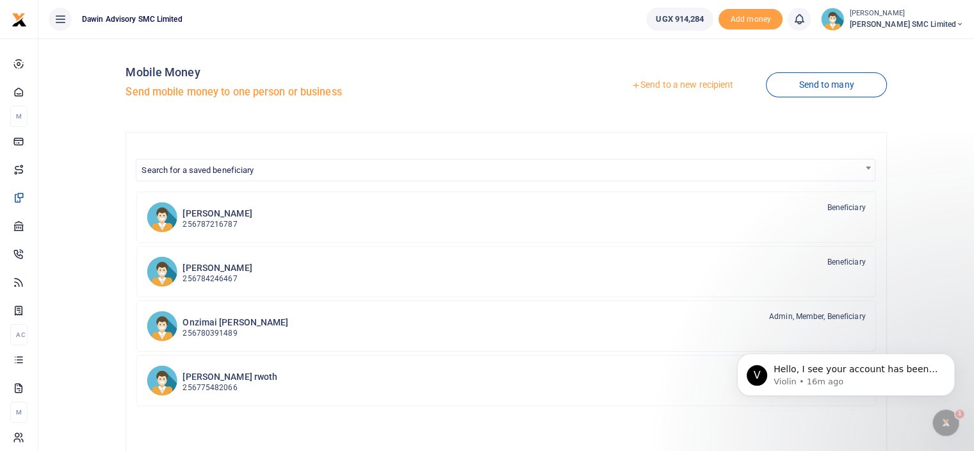
click at [662, 81] on link "Send to a new recipient" at bounding box center [682, 85] width 167 height 23
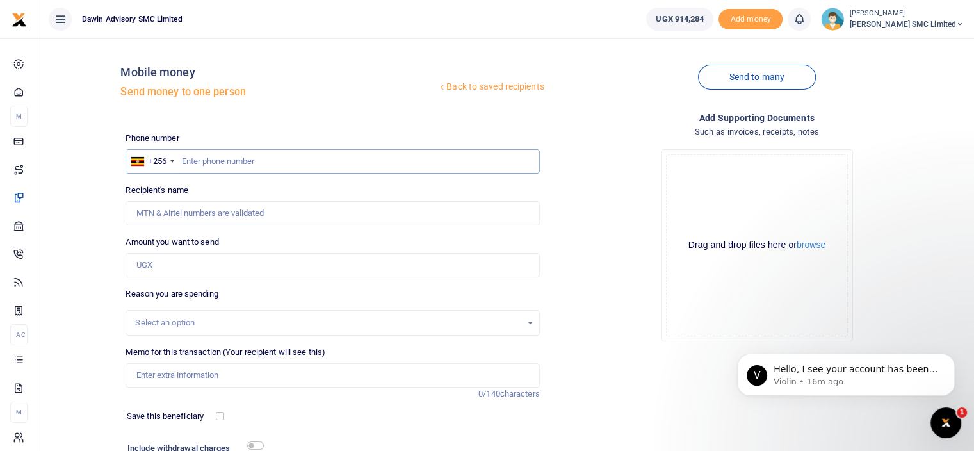
click at [230, 158] on input "text" at bounding box center [333, 161] width 414 height 24
type input "772237232"
type input "Gloria Kisakye"
type input "772237232"
click at [180, 271] on input "Amount you want to send" at bounding box center [333, 265] width 414 height 24
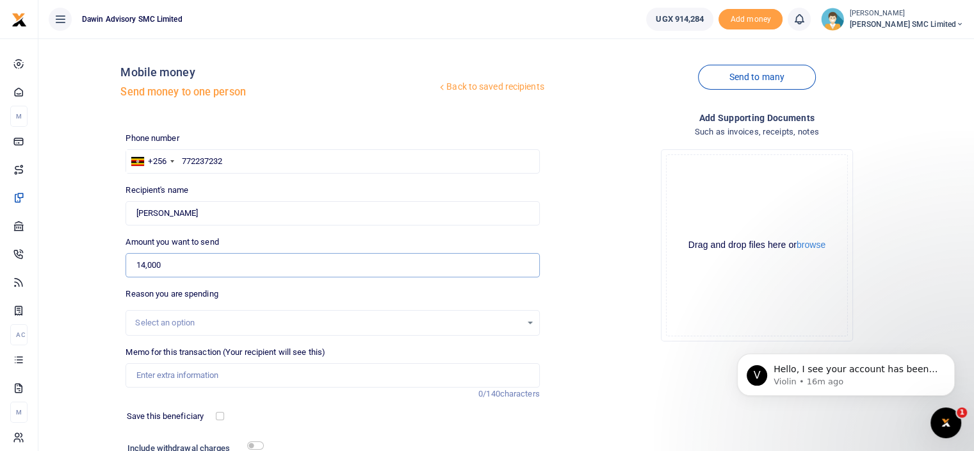
type input "14,000"
click at [192, 378] on input "Memo for this transaction (Your recipient will see this)" at bounding box center [333, 375] width 414 height 24
click at [277, 374] on input "Being payment for December salary" at bounding box center [333, 375] width 414 height 24
type input "Being payment for employee refund"
click at [590, 352] on div "Add supporting Documents Such as invoices, receipts, notes Drop your files here…" at bounding box center [757, 311] width 424 height 401
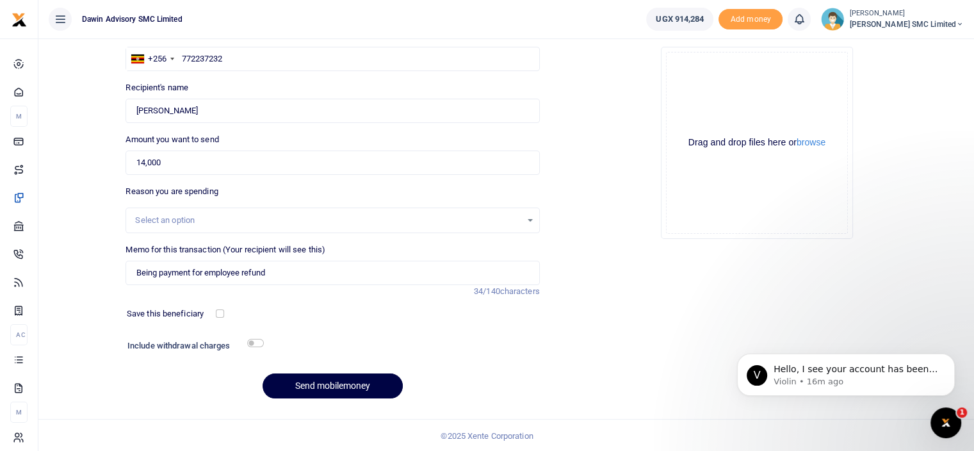
scroll to position [103, 0]
click at [259, 343] on input "checkbox" at bounding box center [255, 342] width 17 height 8
checkbox input "true"
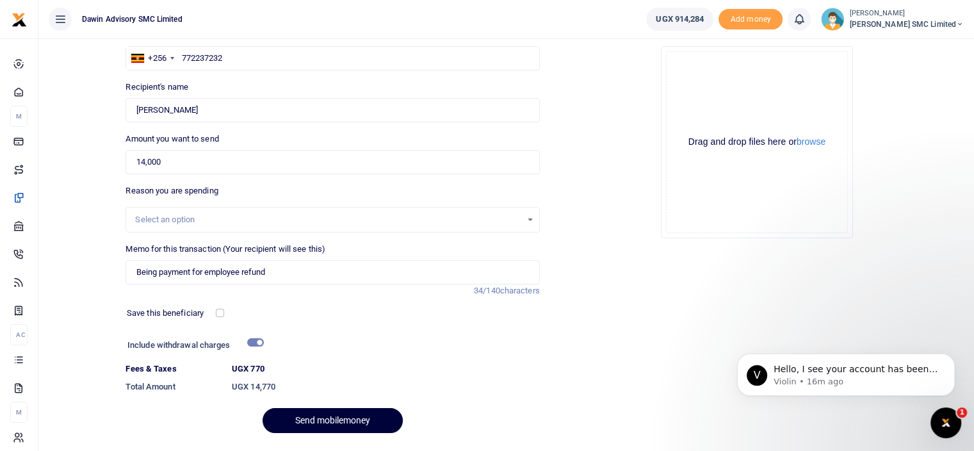
click at [328, 414] on button "Send mobilemoney" at bounding box center [333, 420] width 140 height 25
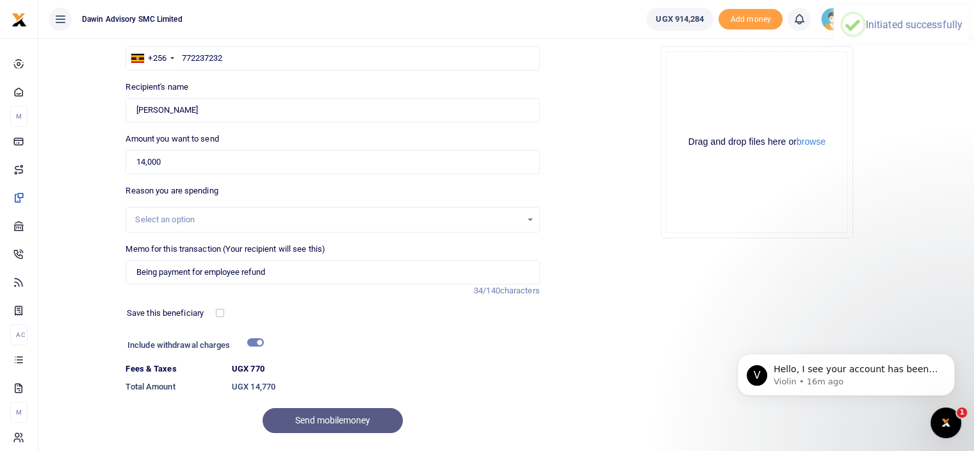
click at [622, 327] on div "Add supporting Documents Such as invoices, receipts, notes Drop your files here…" at bounding box center [757, 226] width 424 height 436
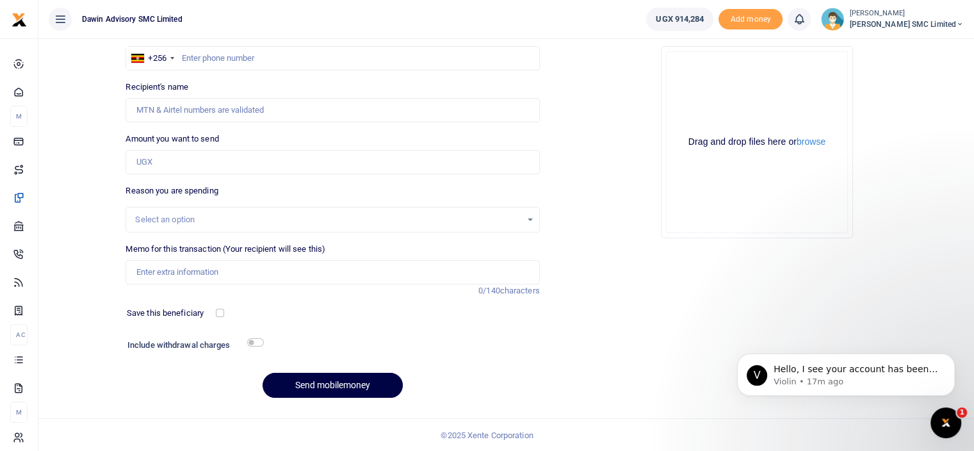
click at [950, 417] on icon "Open Intercom Messenger" at bounding box center [946, 422] width 21 height 21
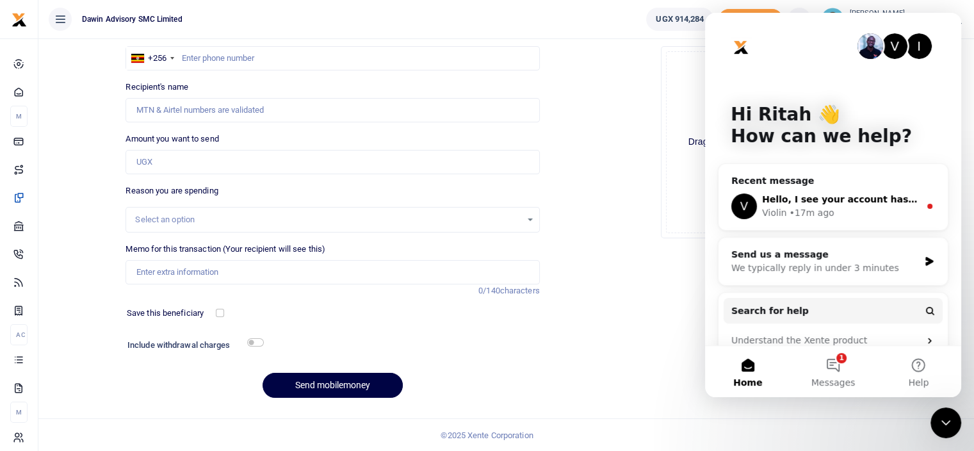
click at [788, 194] on span "Hello, I see your account has been credited." at bounding box center [873, 199] width 223 height 10
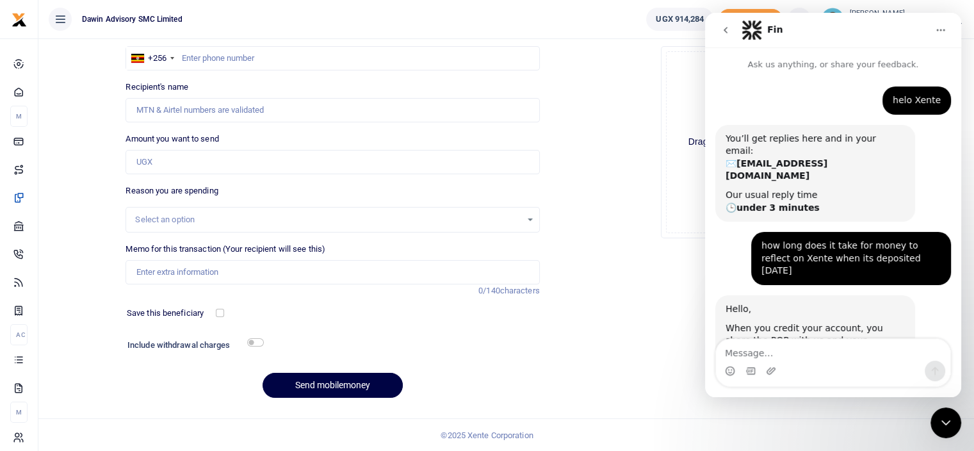
scroll to position [38, 0]
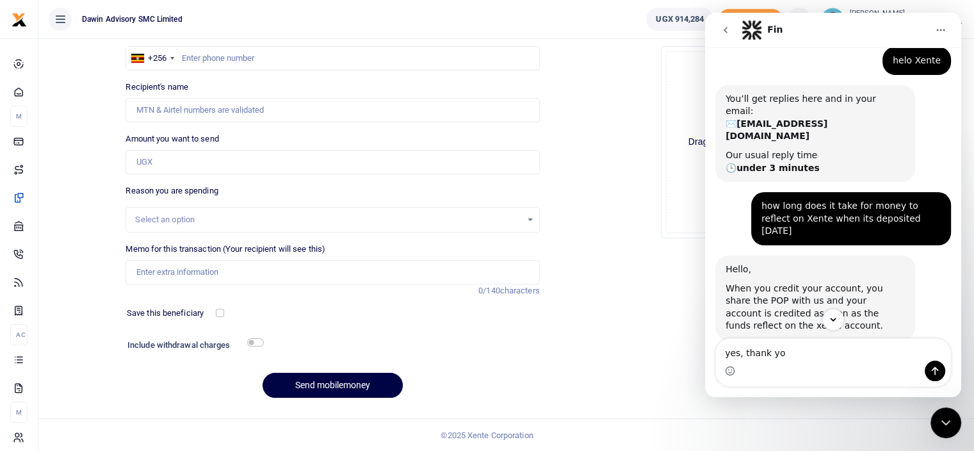
type textarea "yes, thank you"
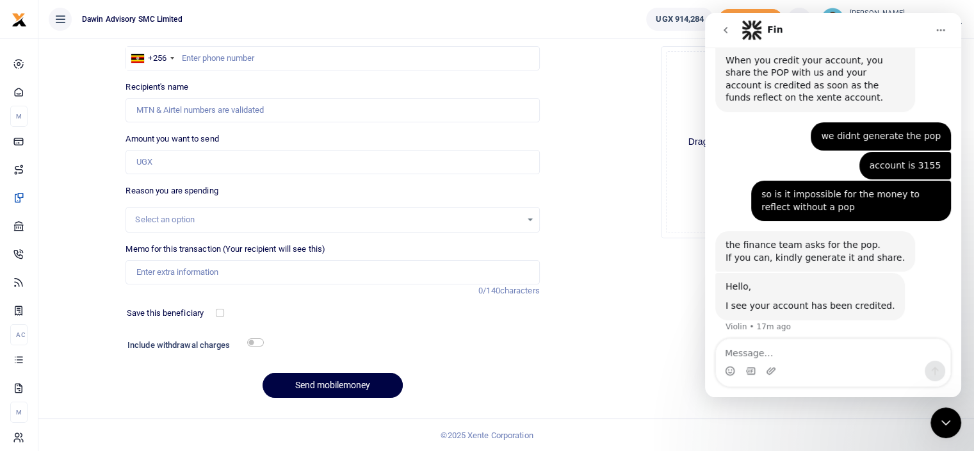
scroll to position [276, 0]
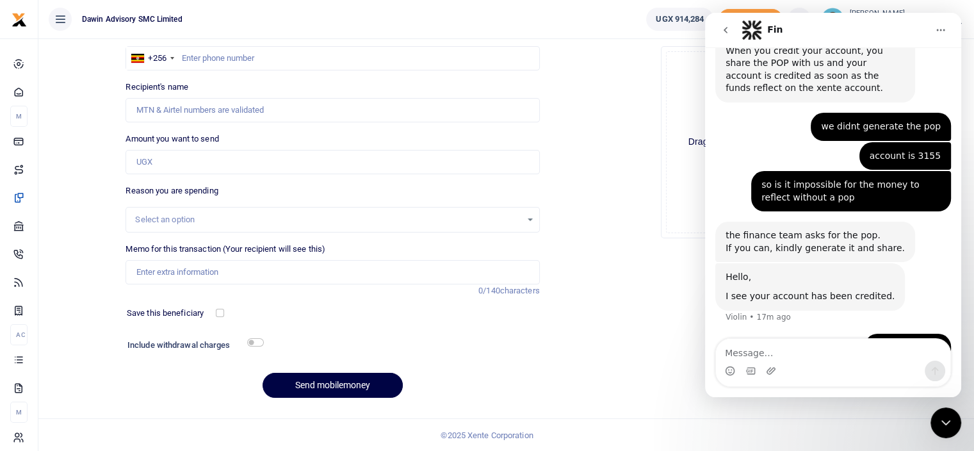
click at [613, 148] on div "Drop your files here Drag and drop files here or browse Powered by Uppy" at bounding box center [757, 142] width 414 height 213
